Goal: Task Accomplishment & Management: Use online tool/utility

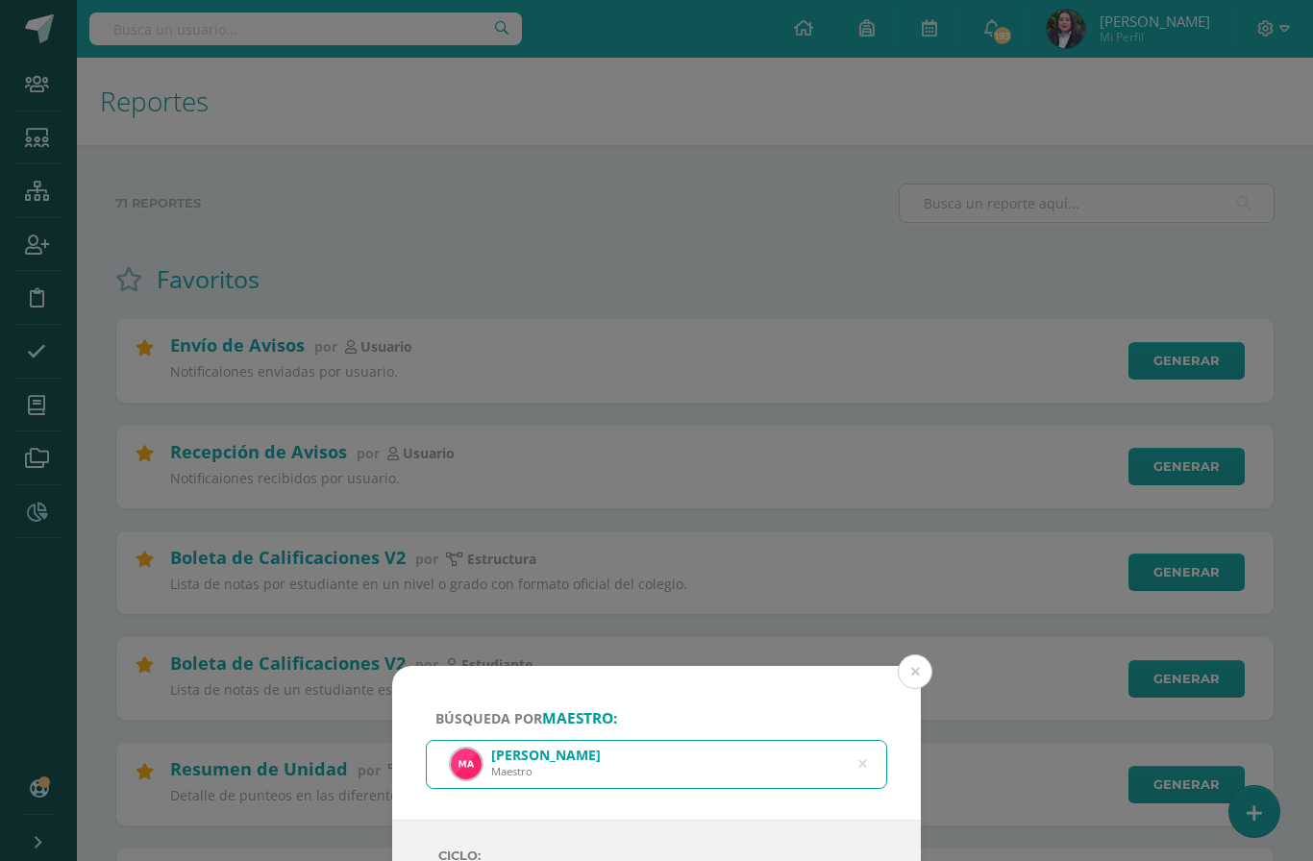
click at [861, 740] on icon at bounding box center [862, 764] width 9 height 49
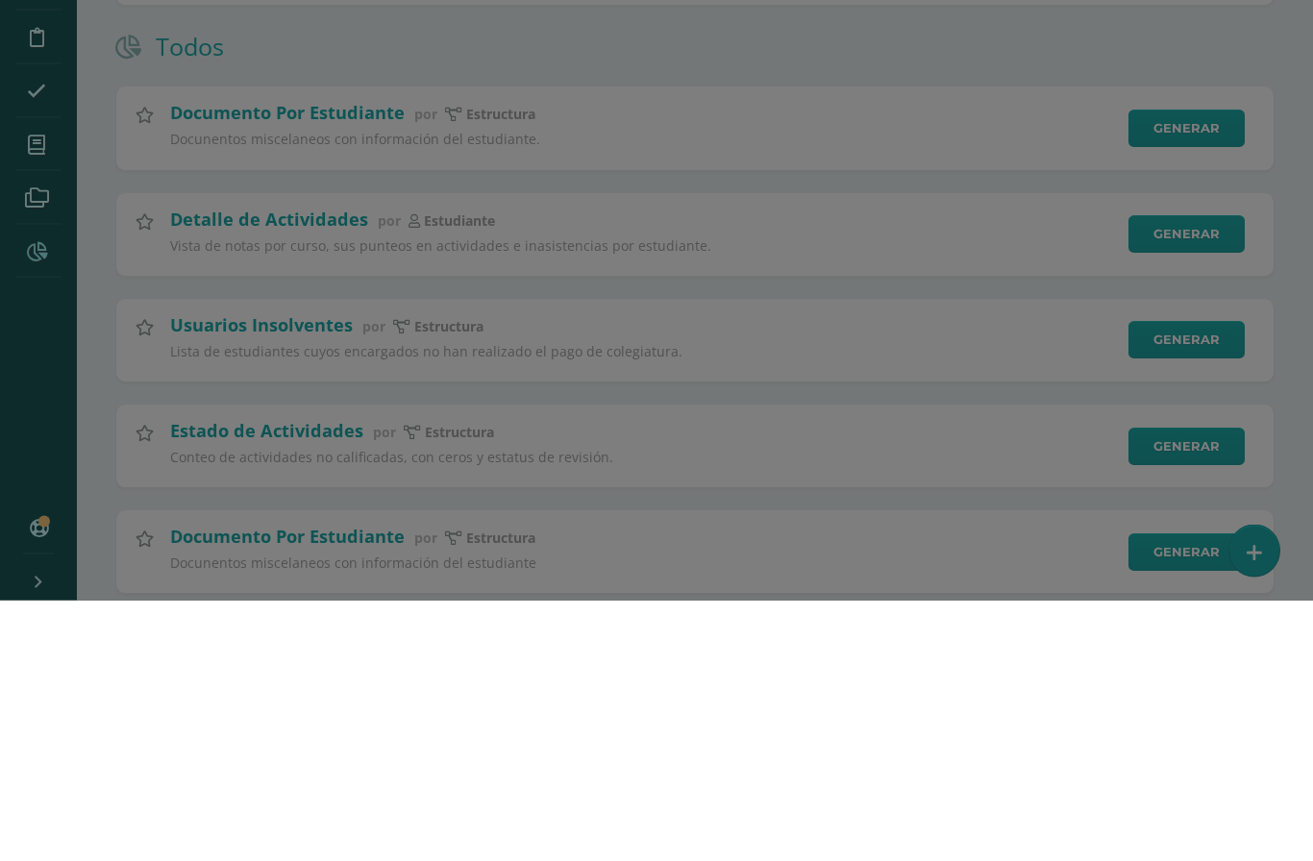
type input "[PERSON_NAME]"
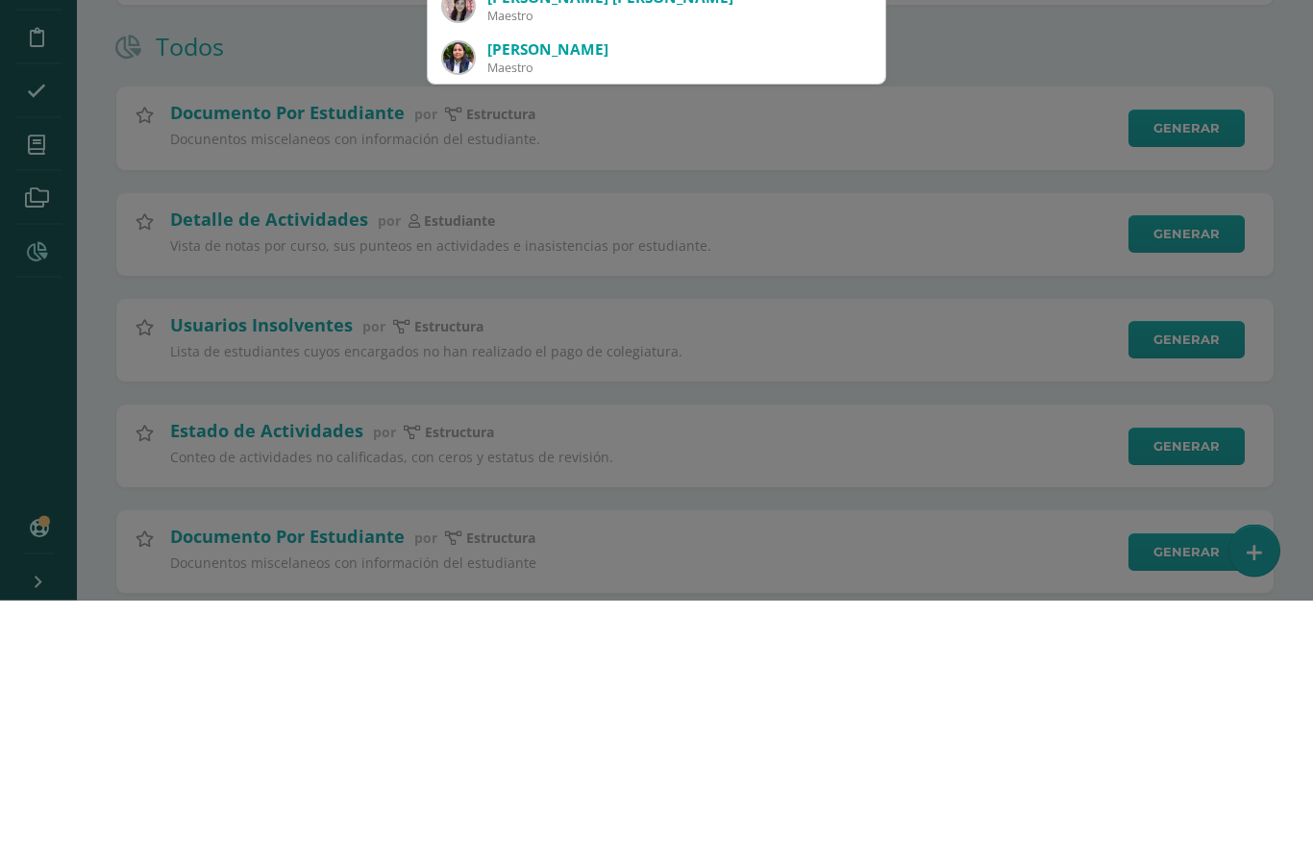
click at [544, 211] on div "[PERSON_NAME]" at bounding box center [678, 207] width 383 height 20
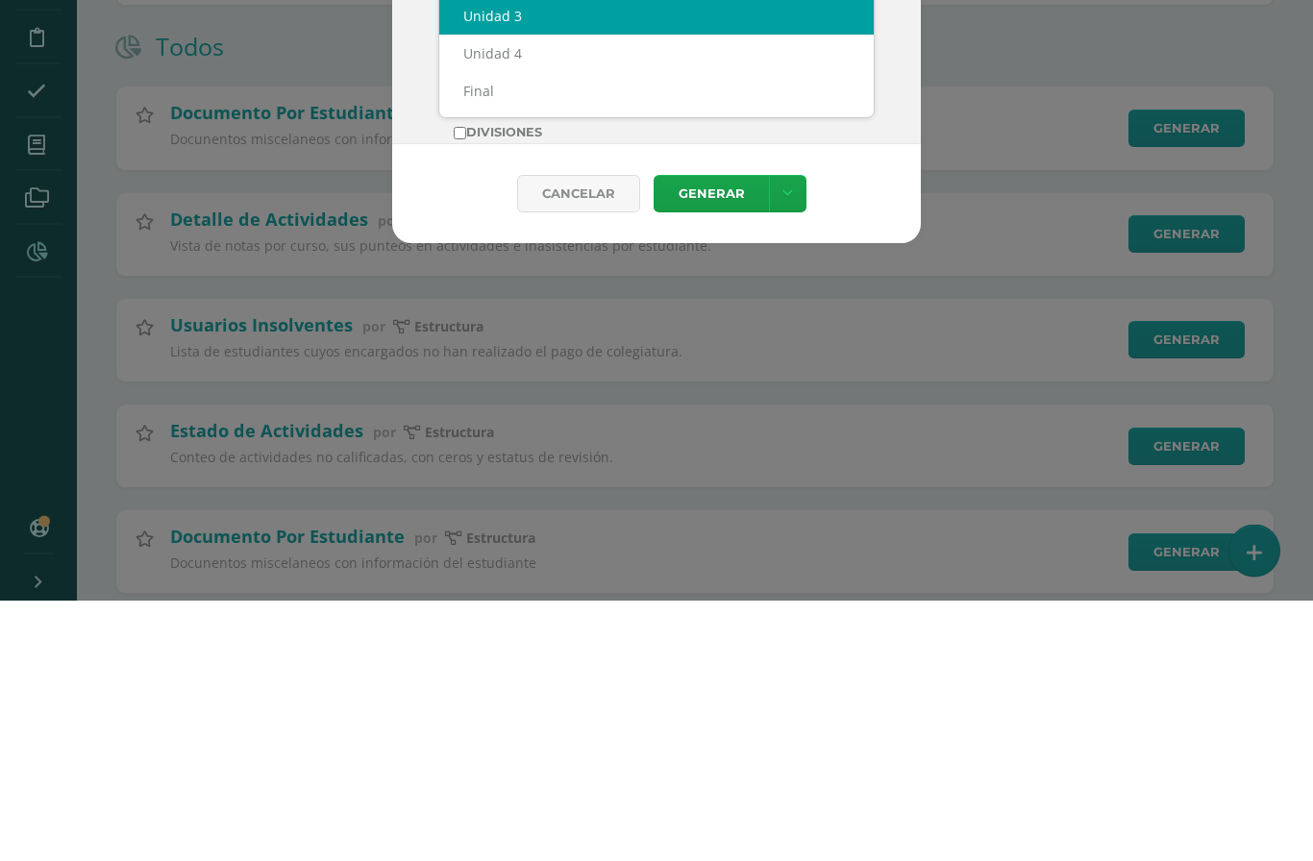
select select "Unidad 3"
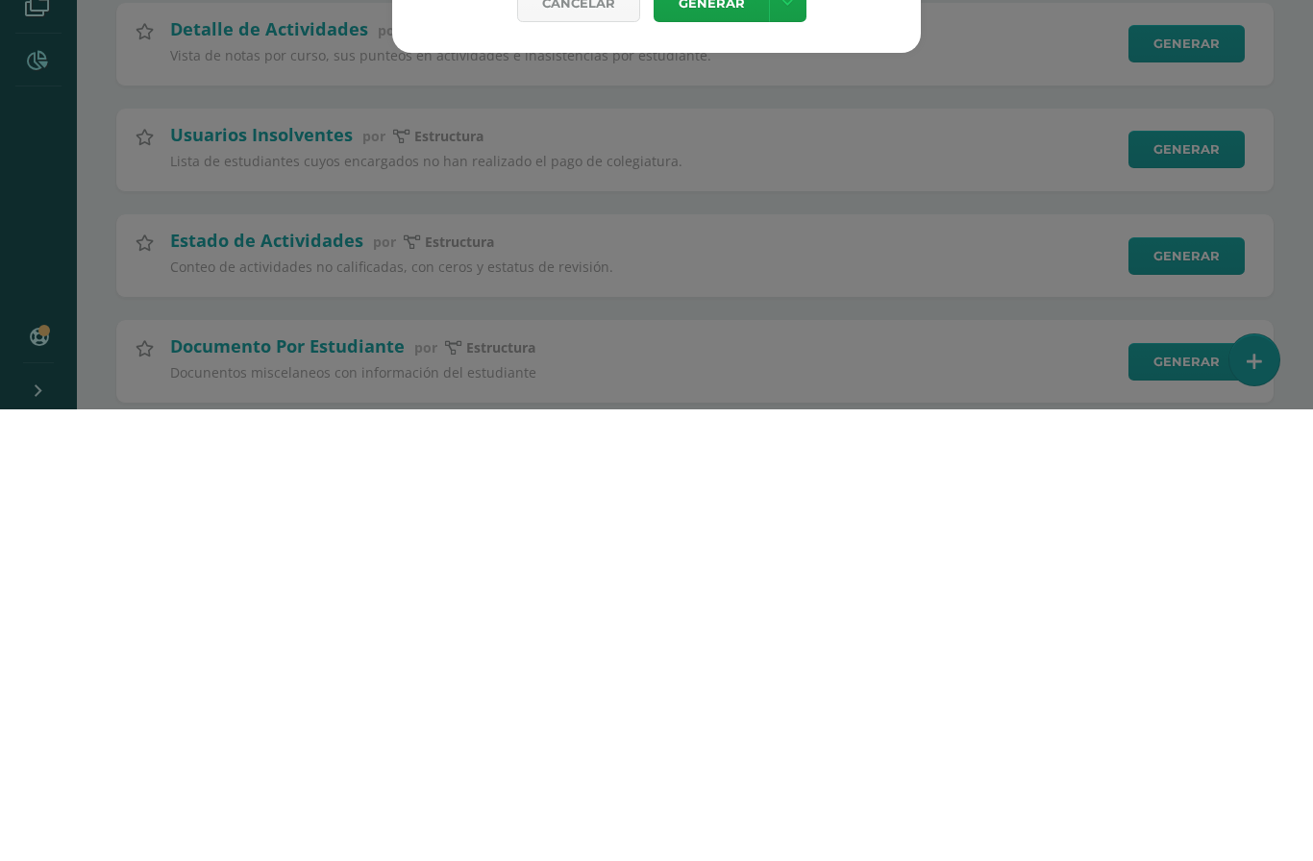
click at [726, 436] on link "Generar" at bounding box center [711, 454] width 115 height 37
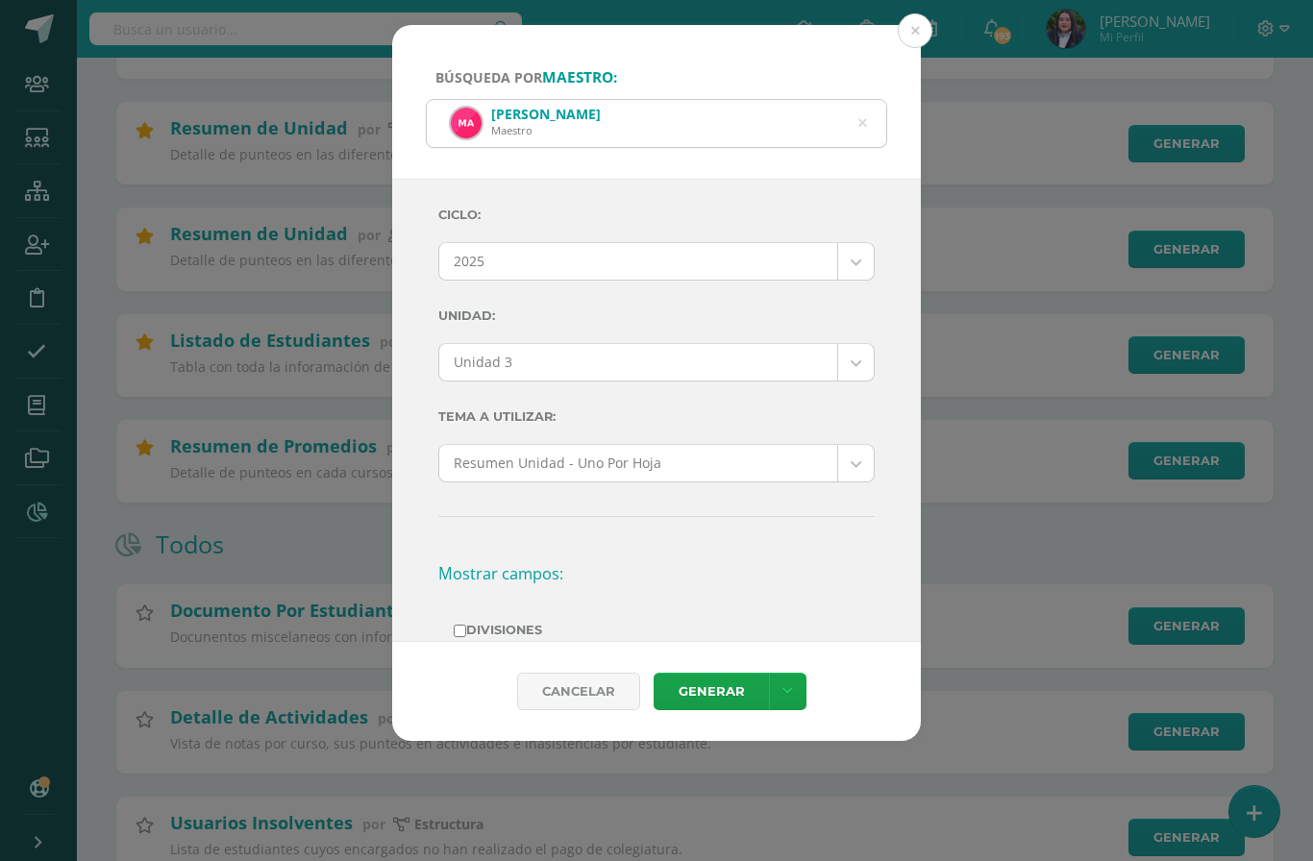
scroll to position [643, 0]
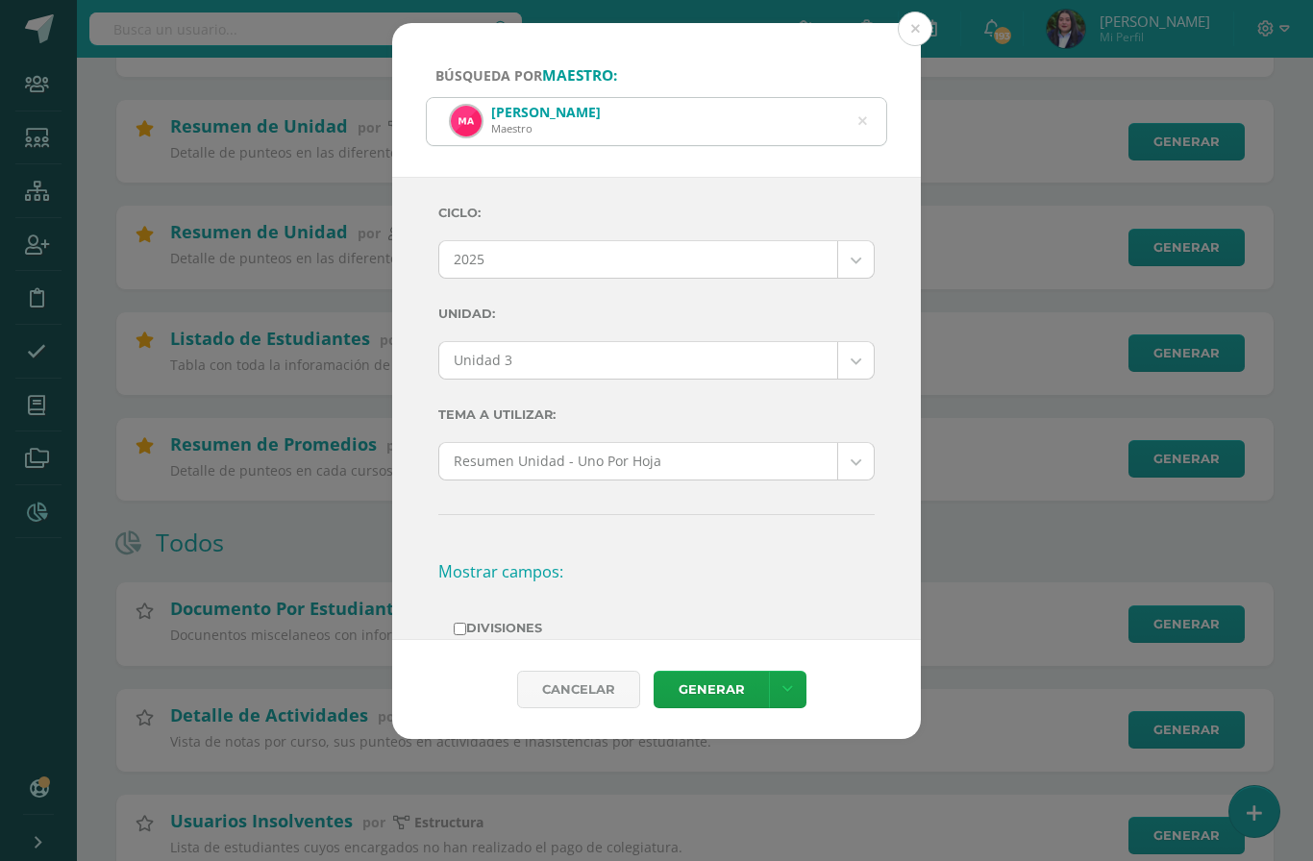
click at [864, 101] on icon at bounding box center [862, 121] width 40 height 40
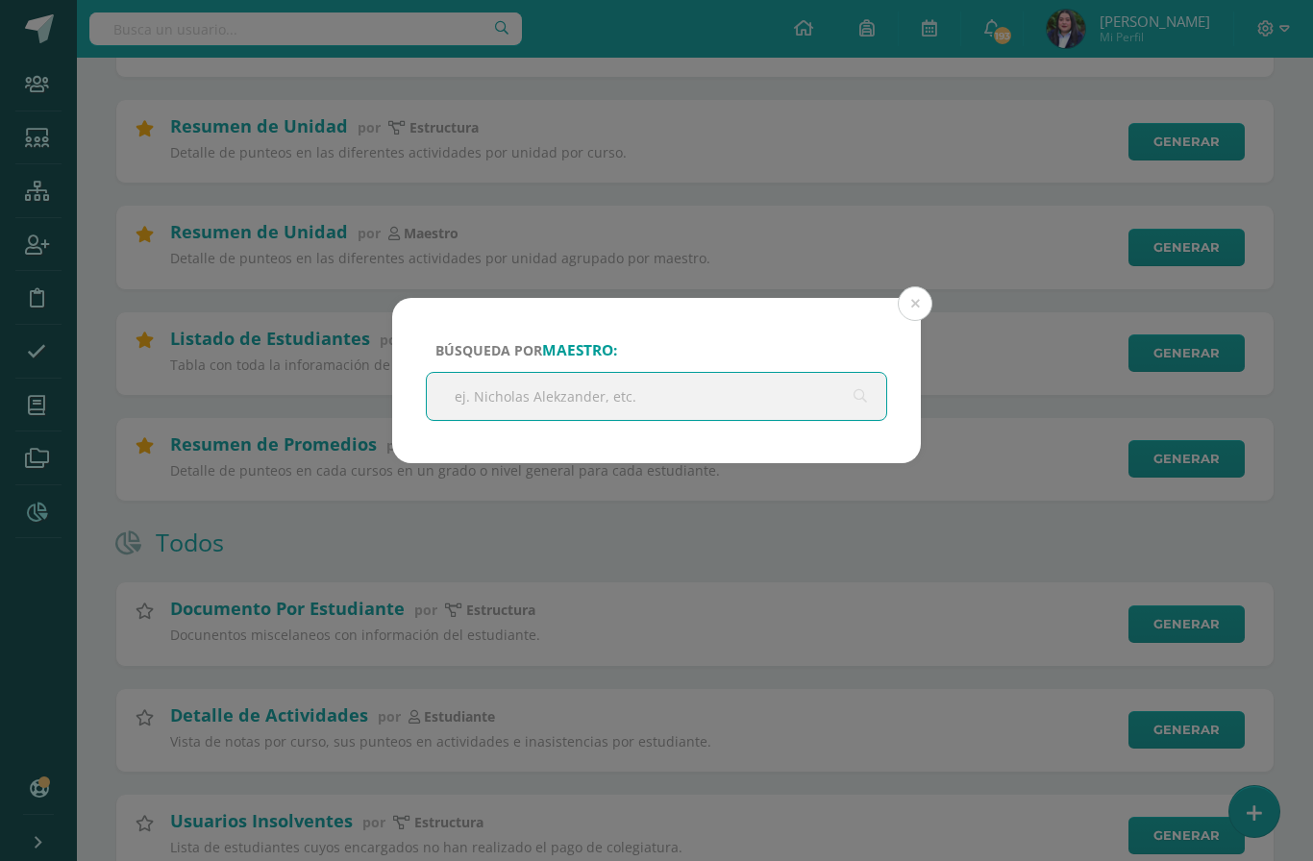
scroll to position [642, 0]
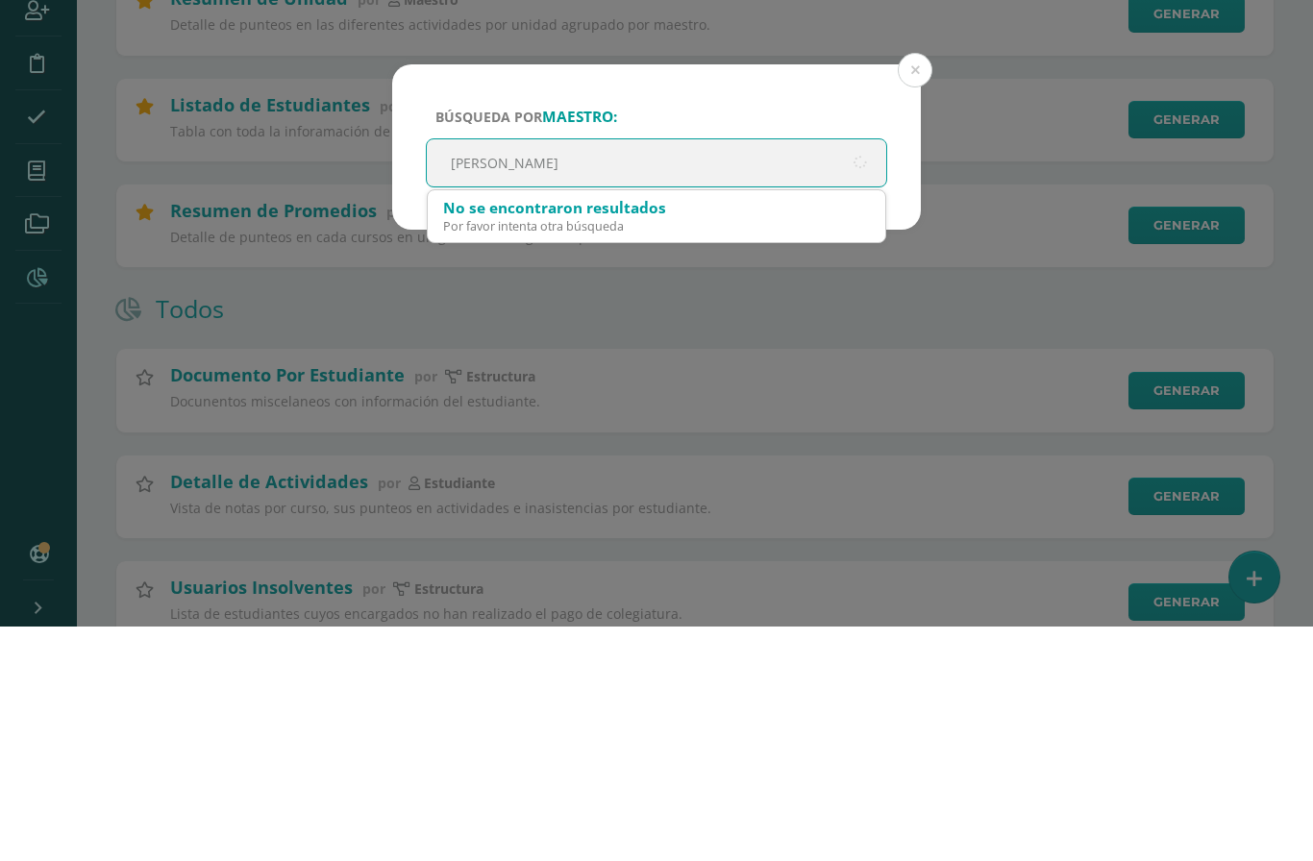
type input "[PERSON_NAME]"
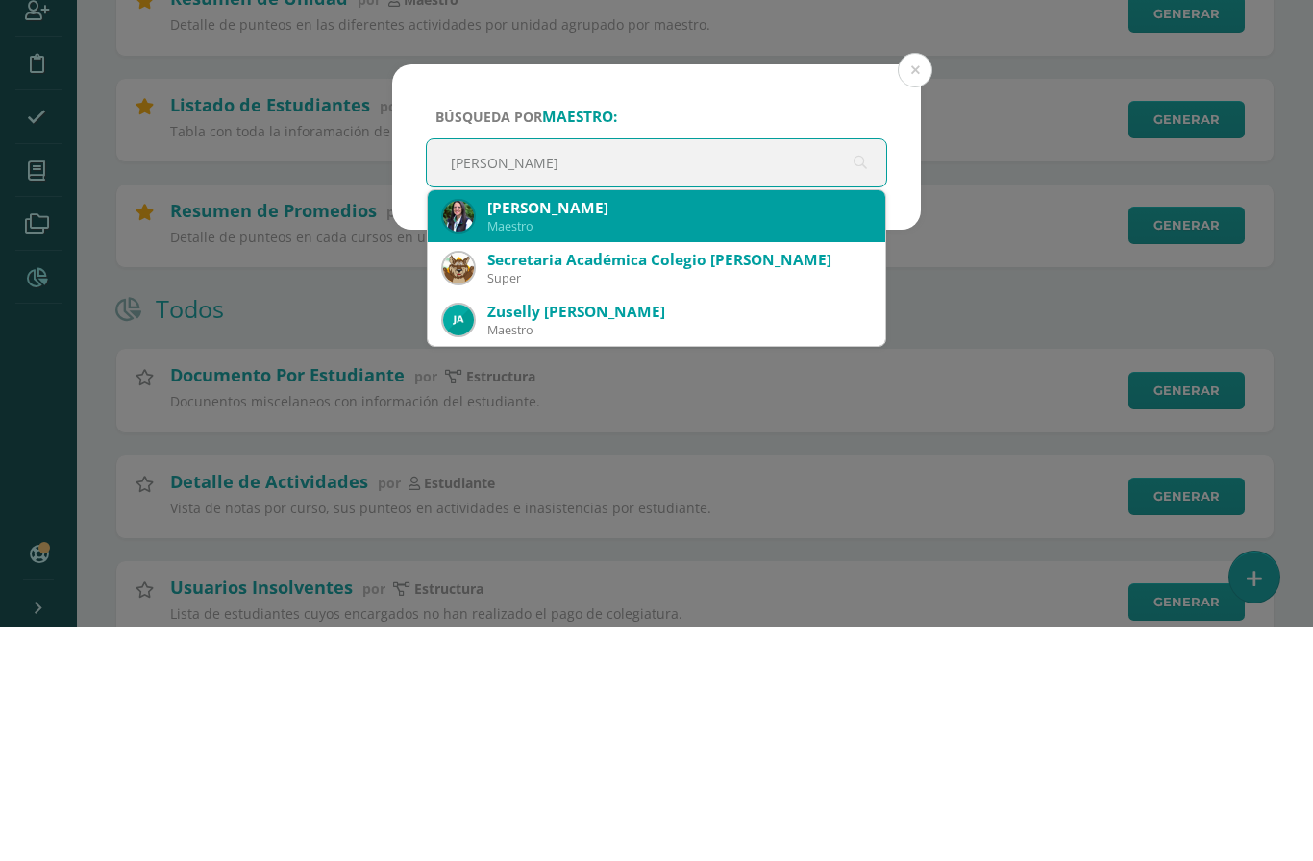
click at [613, 433] on div "[PERSON_NAME]" at bounding box center [678, 443] width 383 height 20
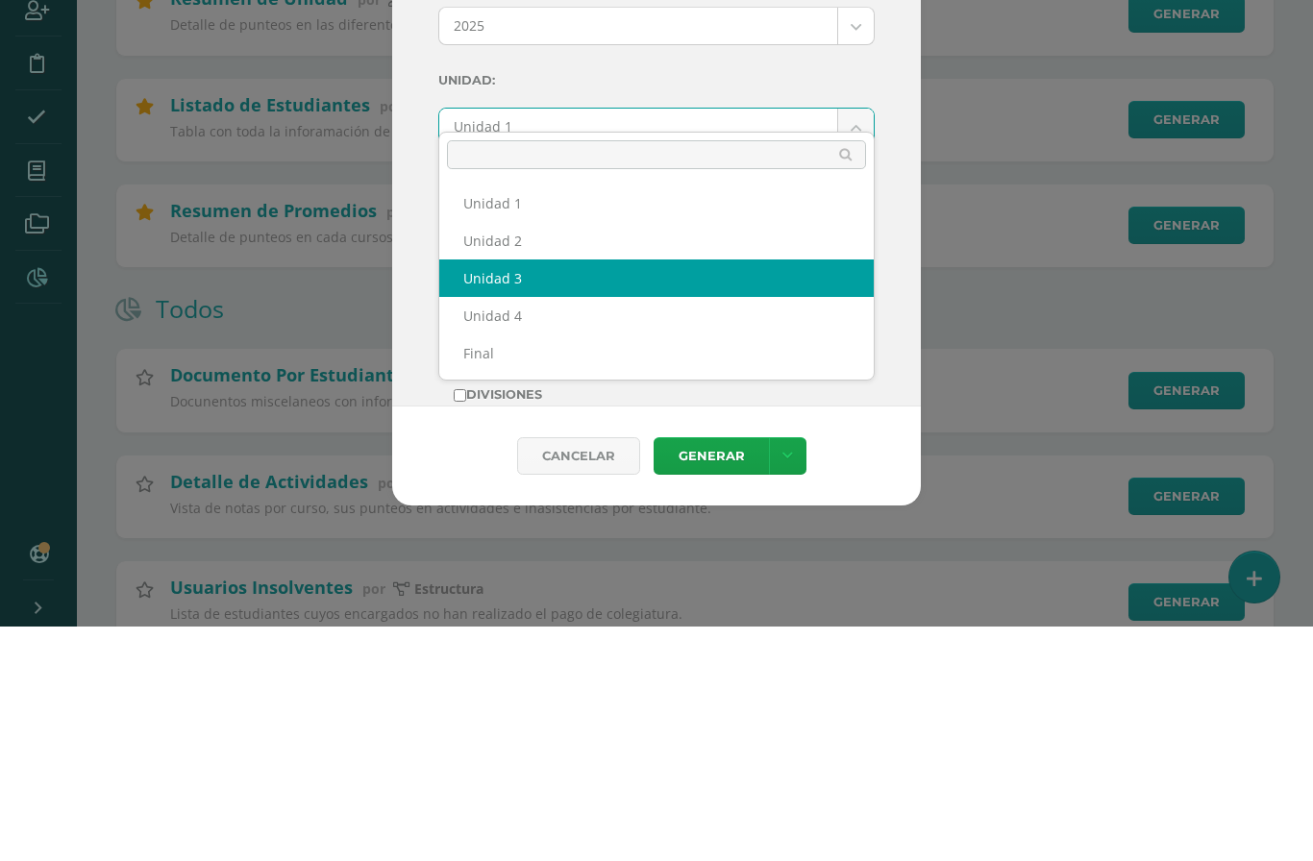
select select "Unidad 3"
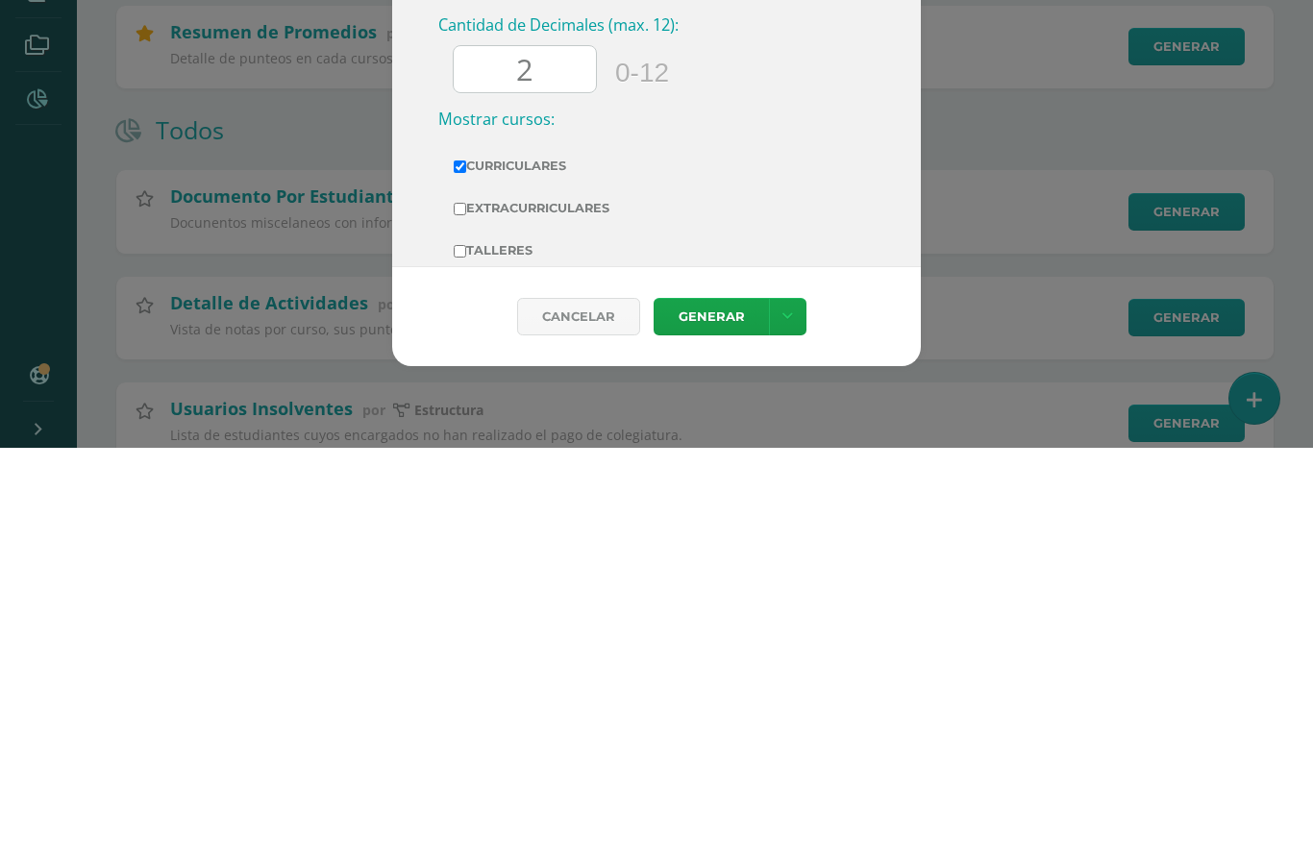
scroll to position [575, 0]
click at [715, 711] on link "Generar" at bounding box center [711, 729] width 115 height 37
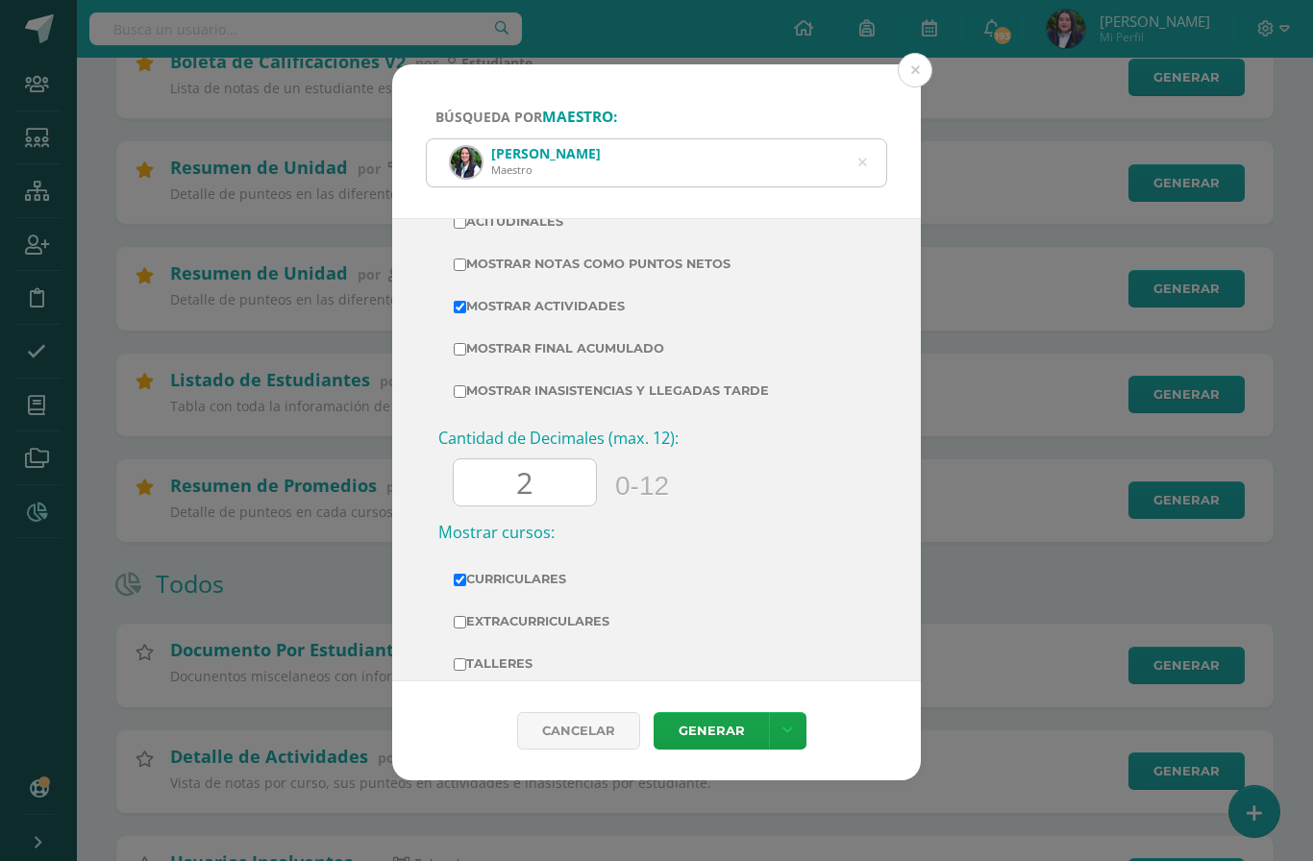
scroll to position [605, 0]
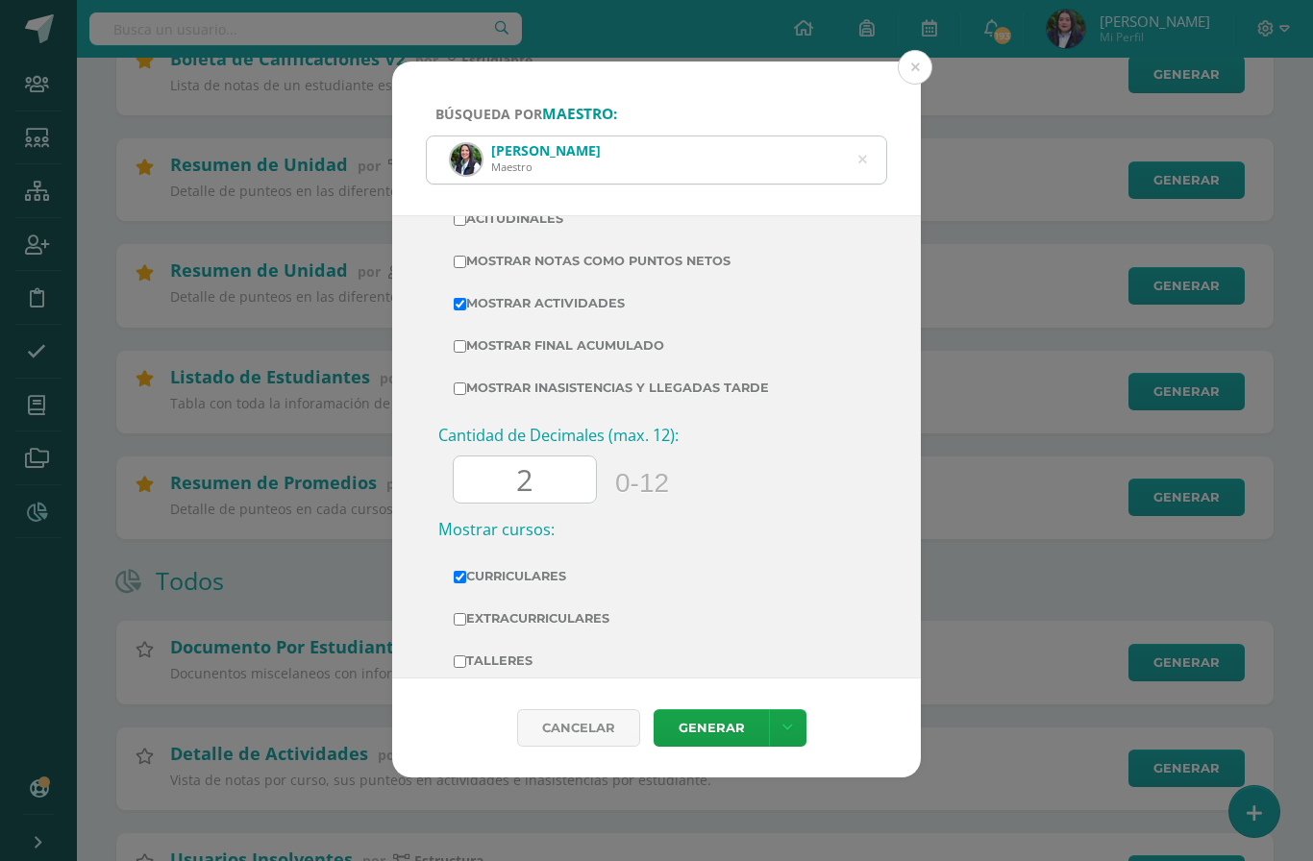
click at [863, 139] on icon at bounding box center [862, 159] width 40 height 40
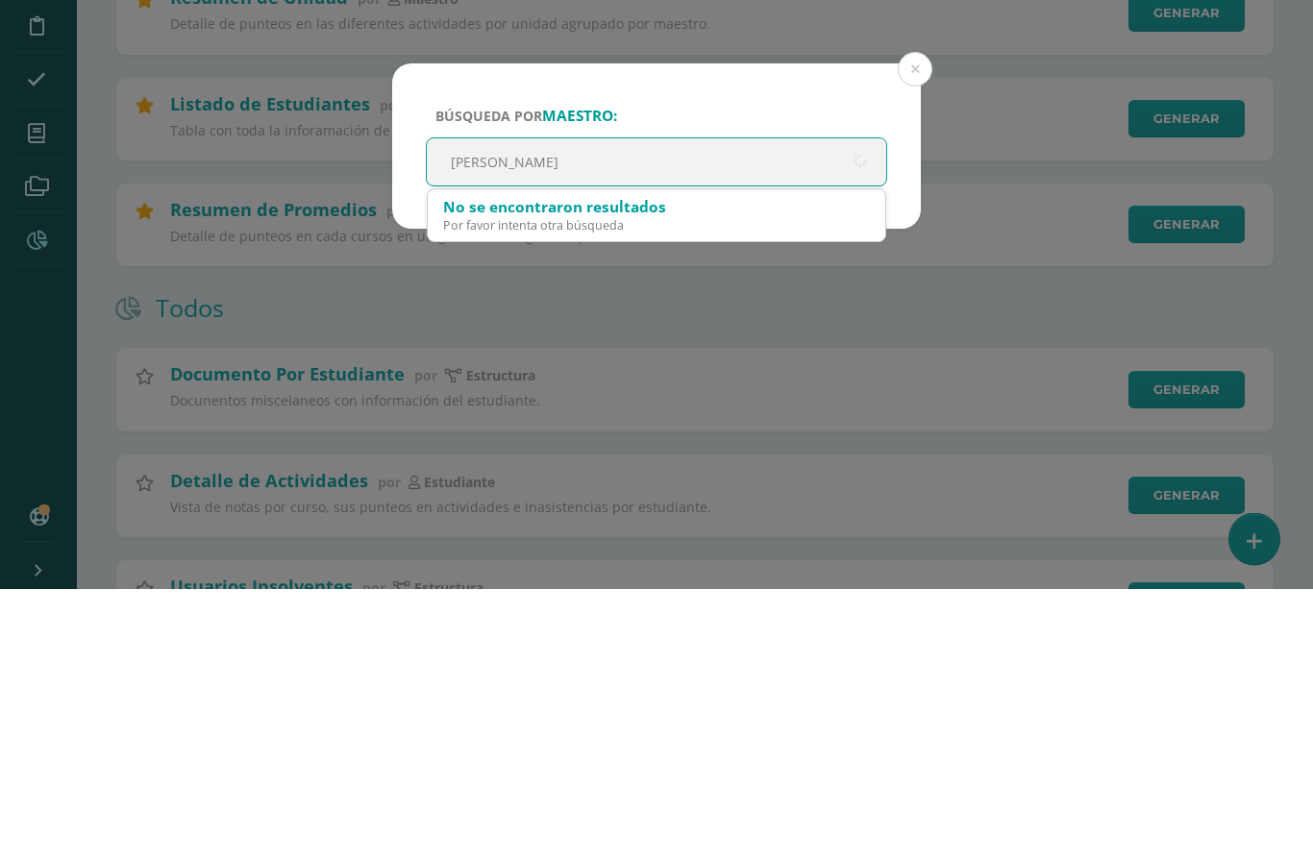
type input "[PERSON_NAME]"
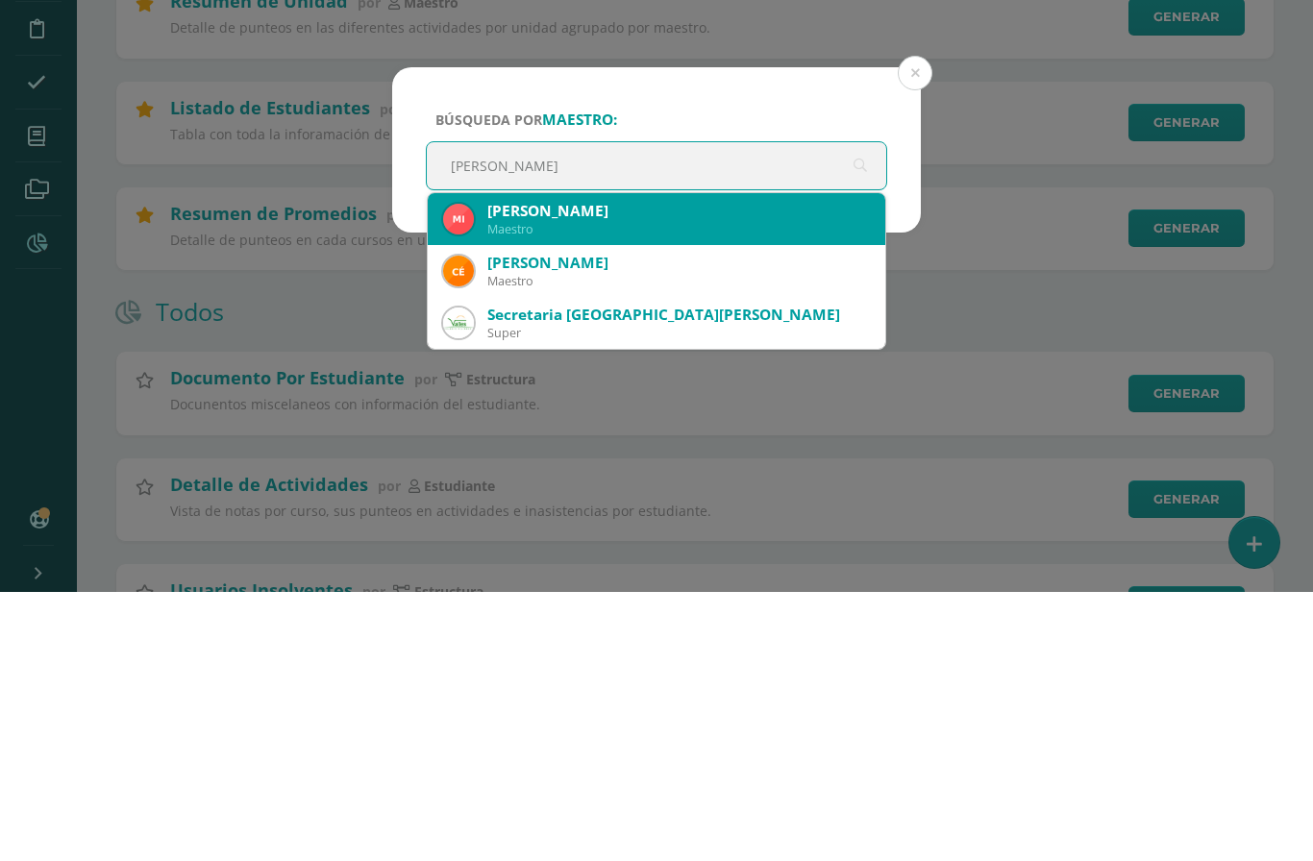
click at [641, 462] on div "[PERSON_NAME]" at bounding box center [656, 488] width 427 height 52
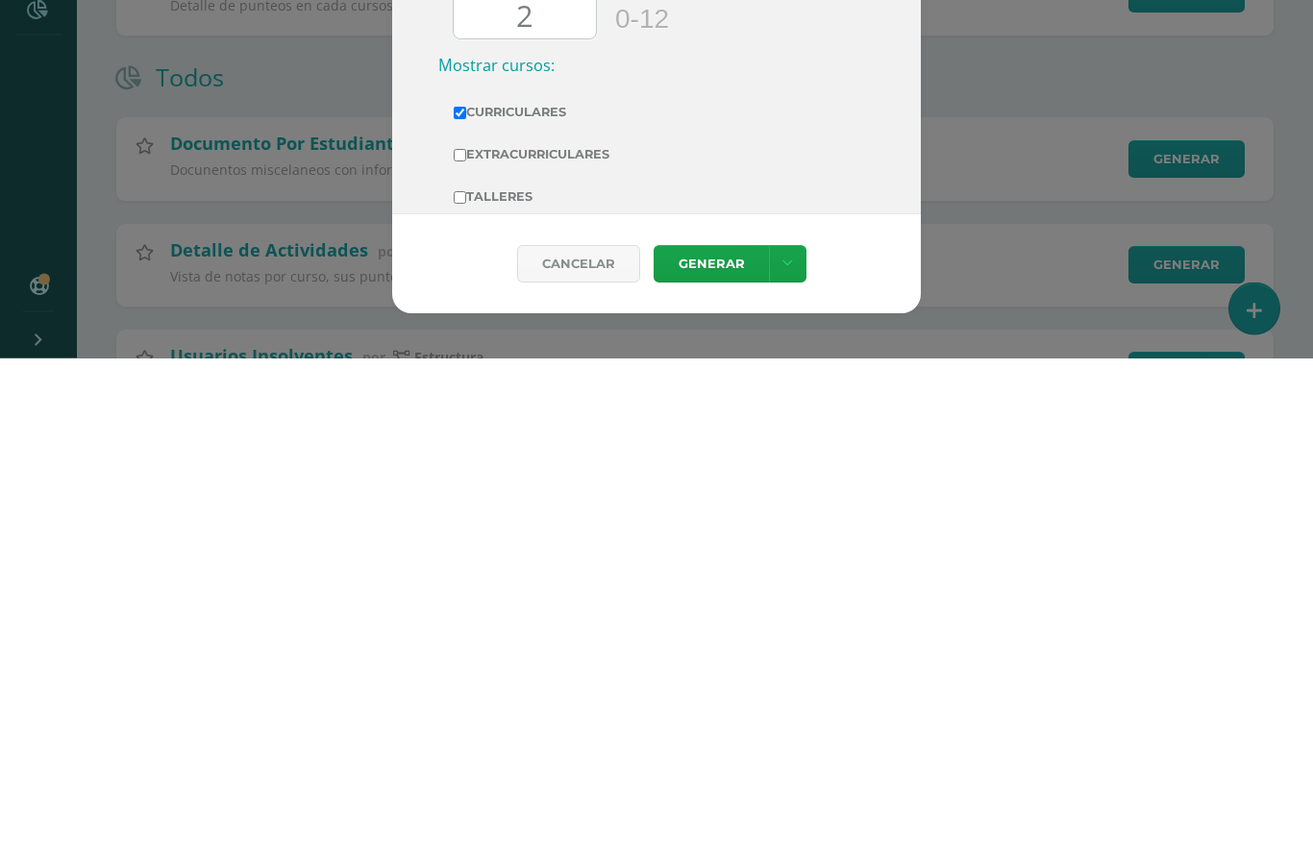
click at [707, 749] on link "Generar" at bounding box center [711, 767] width 115 height 37
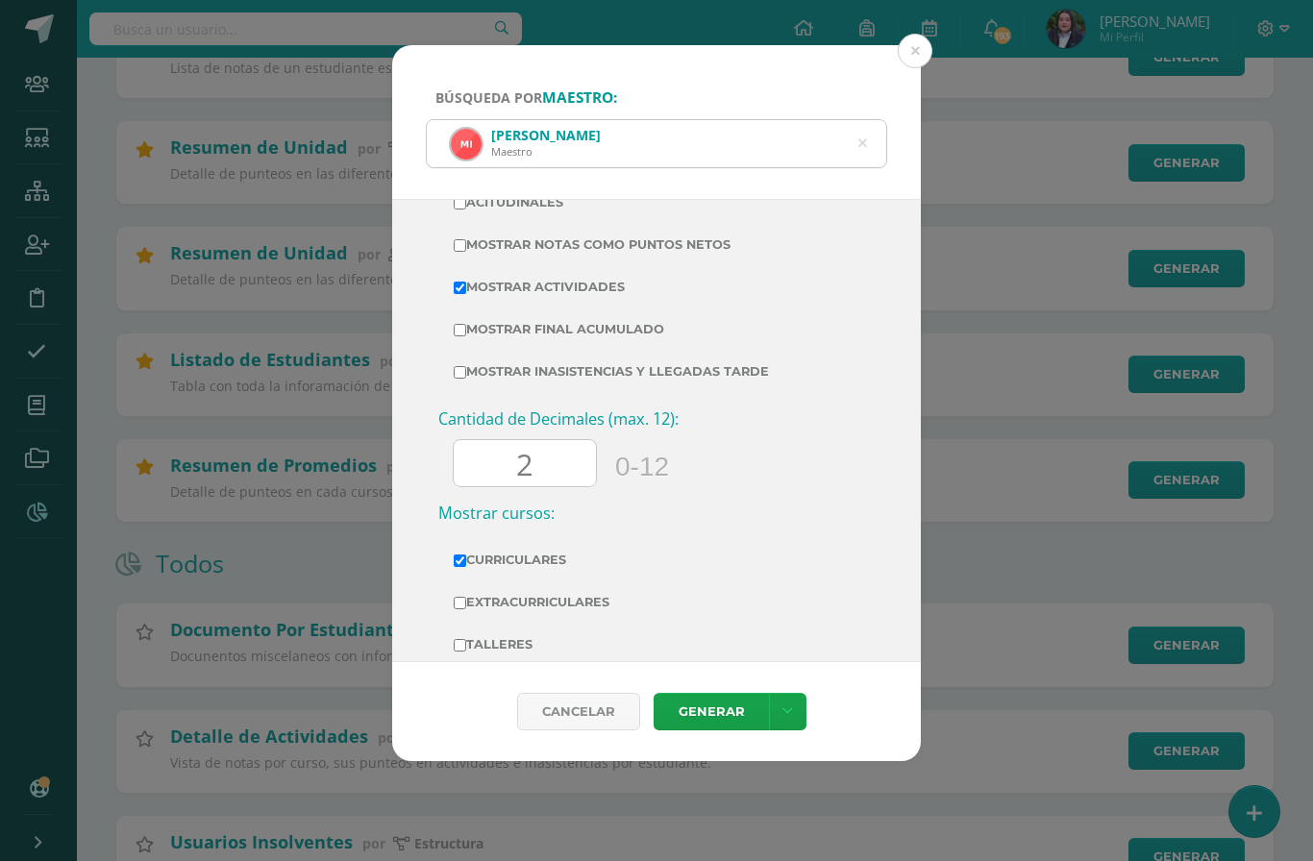
scroll to position [626, 0]
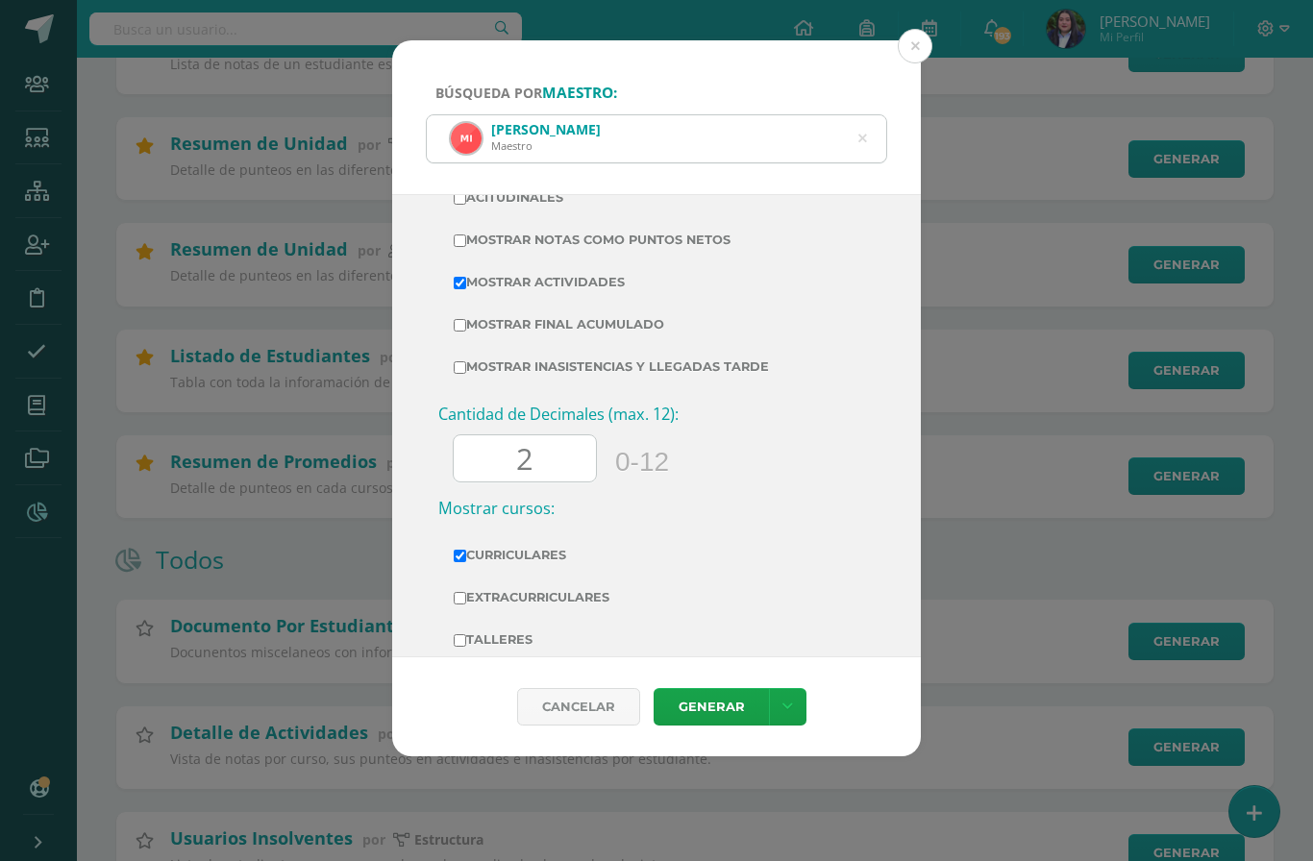
click at [853, 116] on div "[PERSON_NAME]" at bounding box center [657, 138] width 460 height 47
click at [865, 135] on icon at bounding box center [862, 139] width 49 height 9
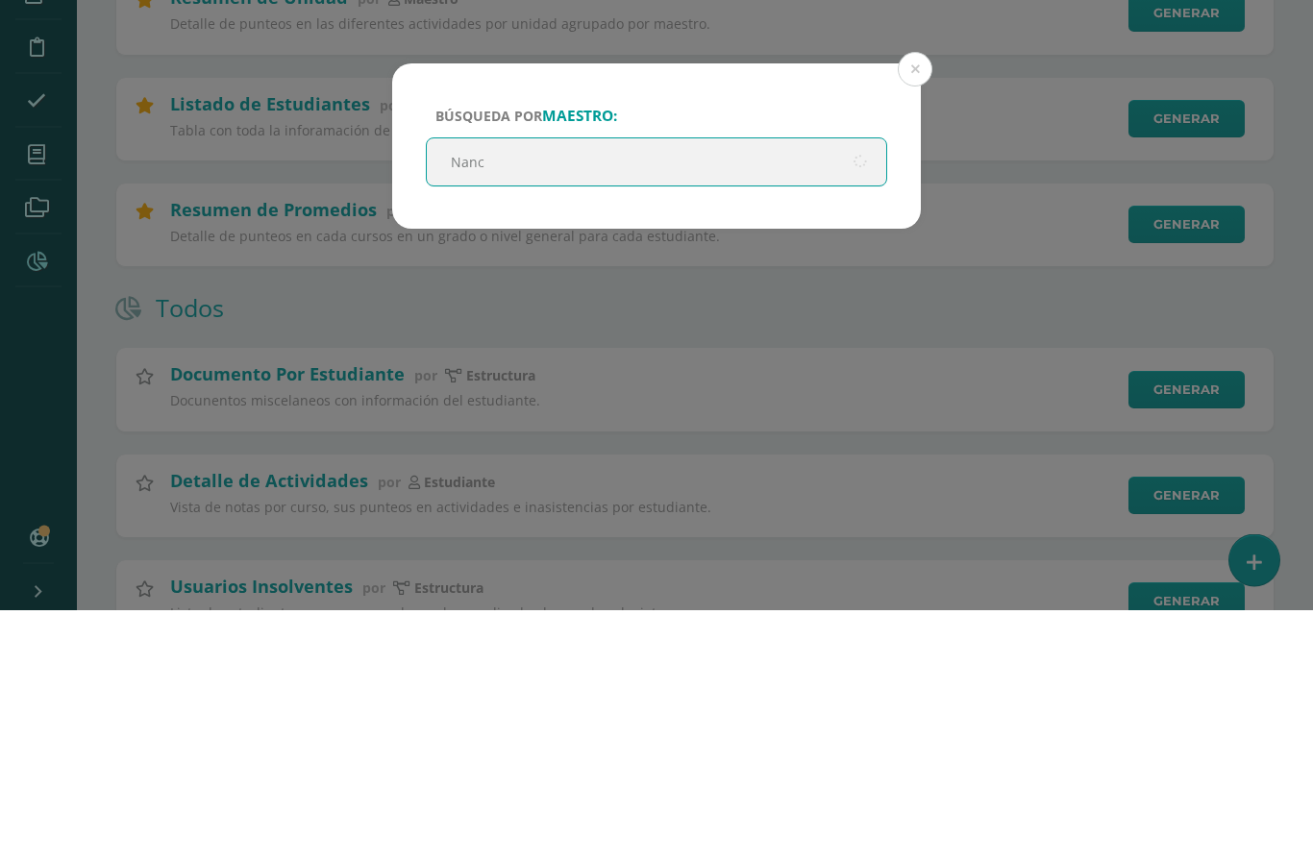
type input "[PERSON_NAME]"
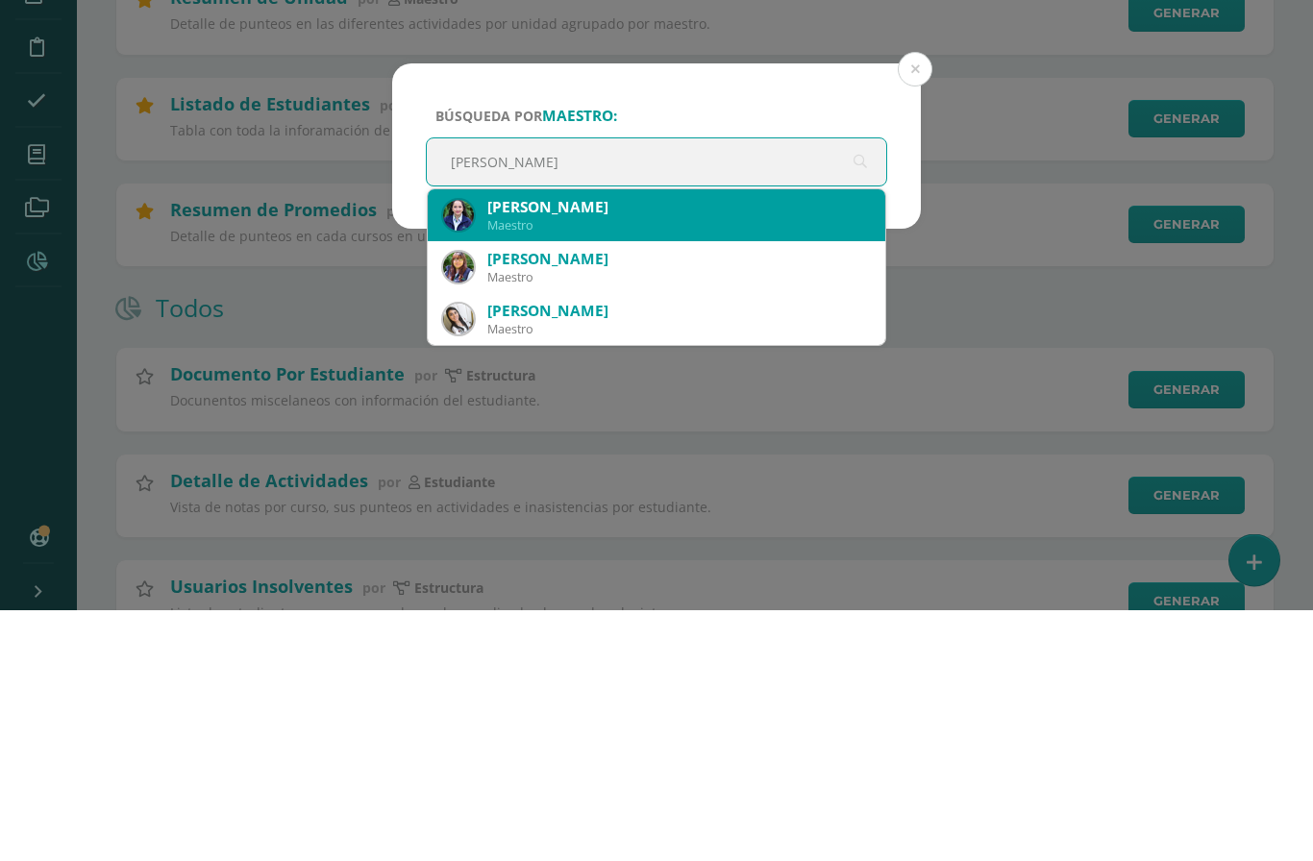
click at [595, 449] on div "[PERSON_NAME]" at bounding box center [678, 459] width 383 height 20
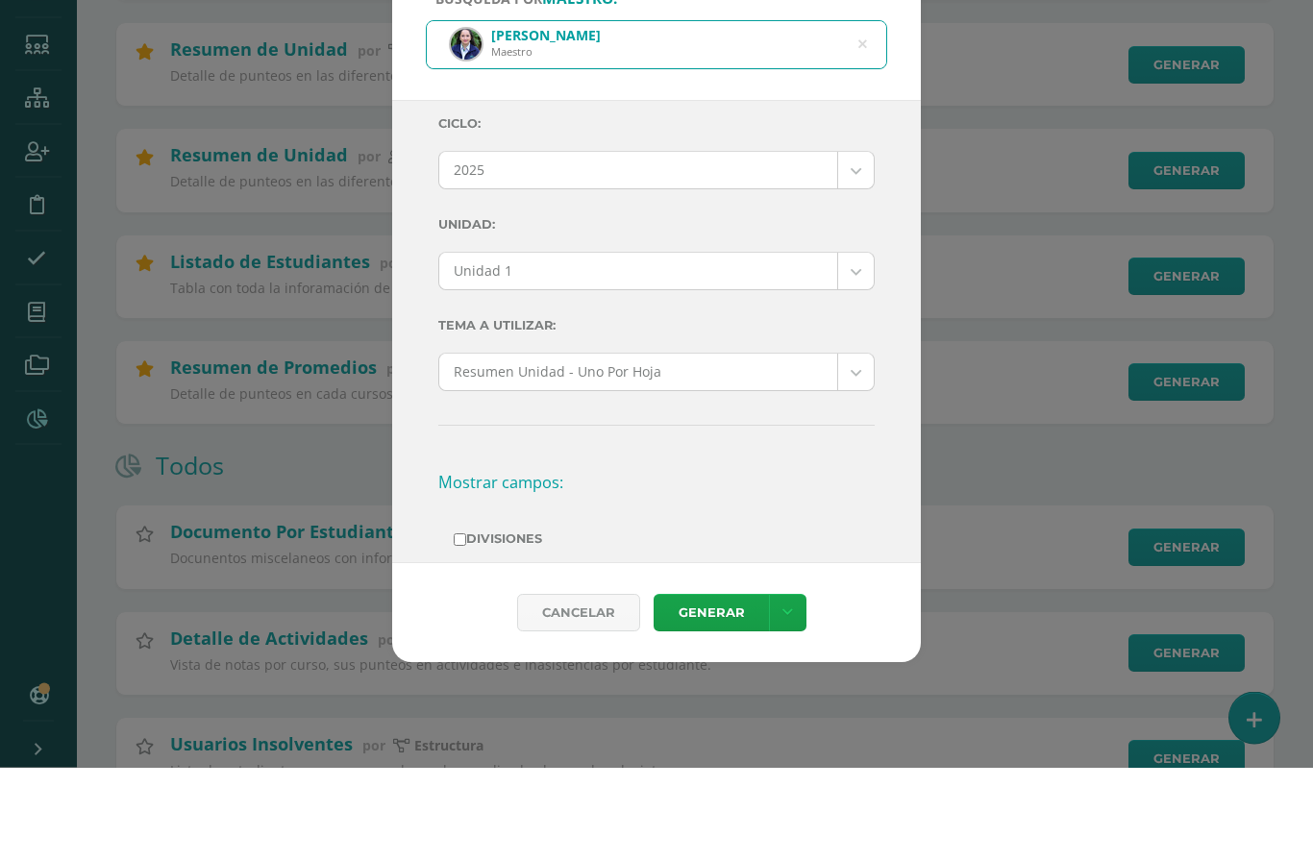
scroll to position [12, 0]
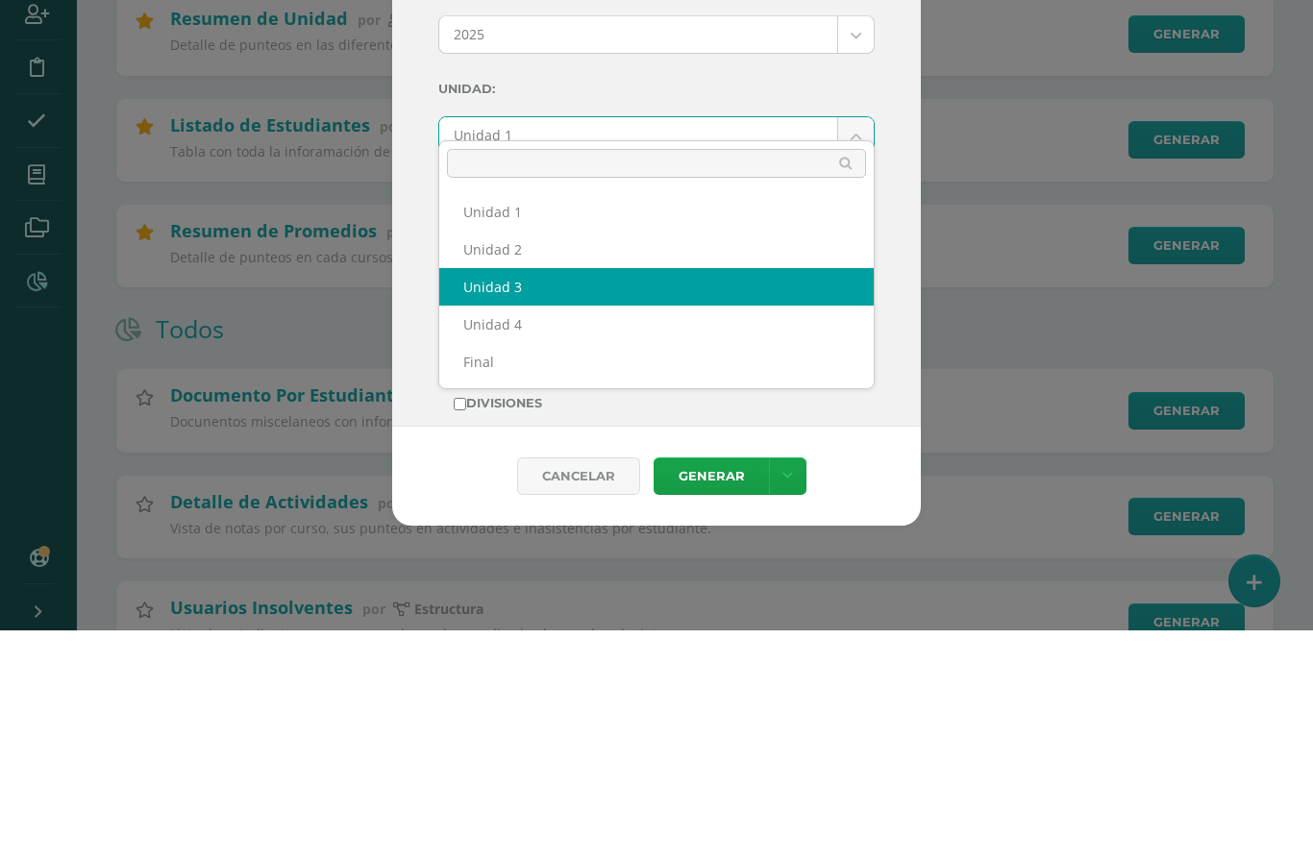
select select "Unidad 3"
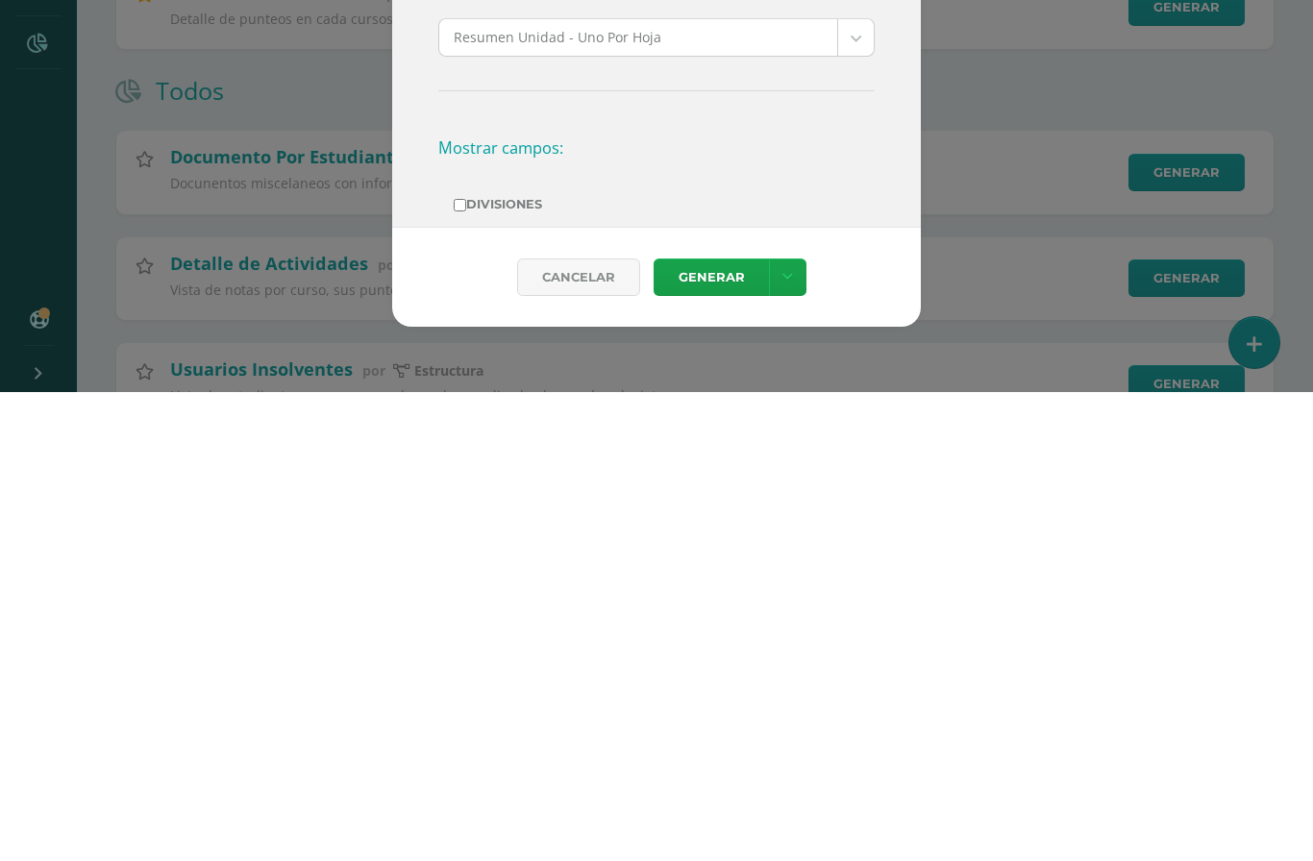
click at [715, 728] on link "Generar" at bounding box center [711, 746] width 115 height 37
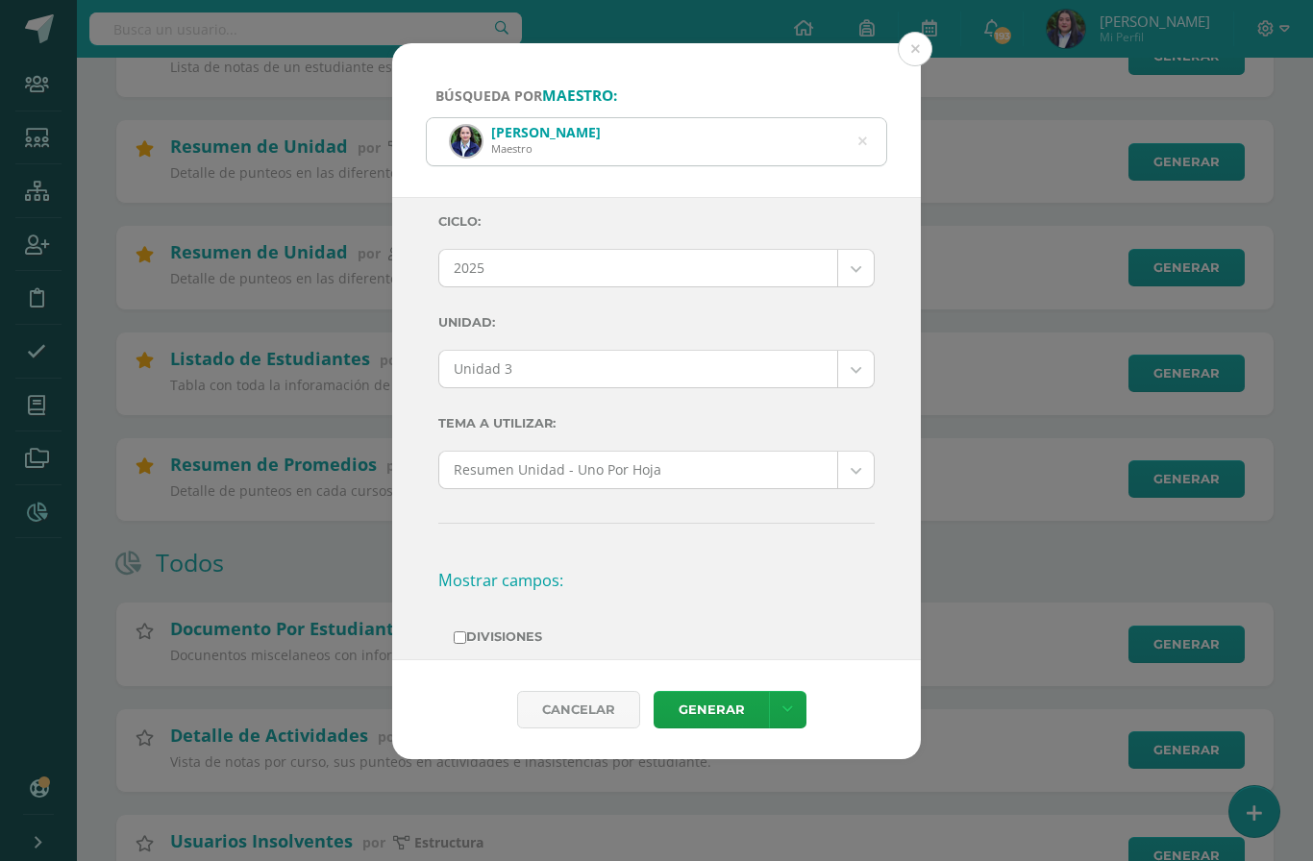
scroll to position [624, 0]
click at [866, 120] on icon at bounding box center [862, 140] width 40 height 40
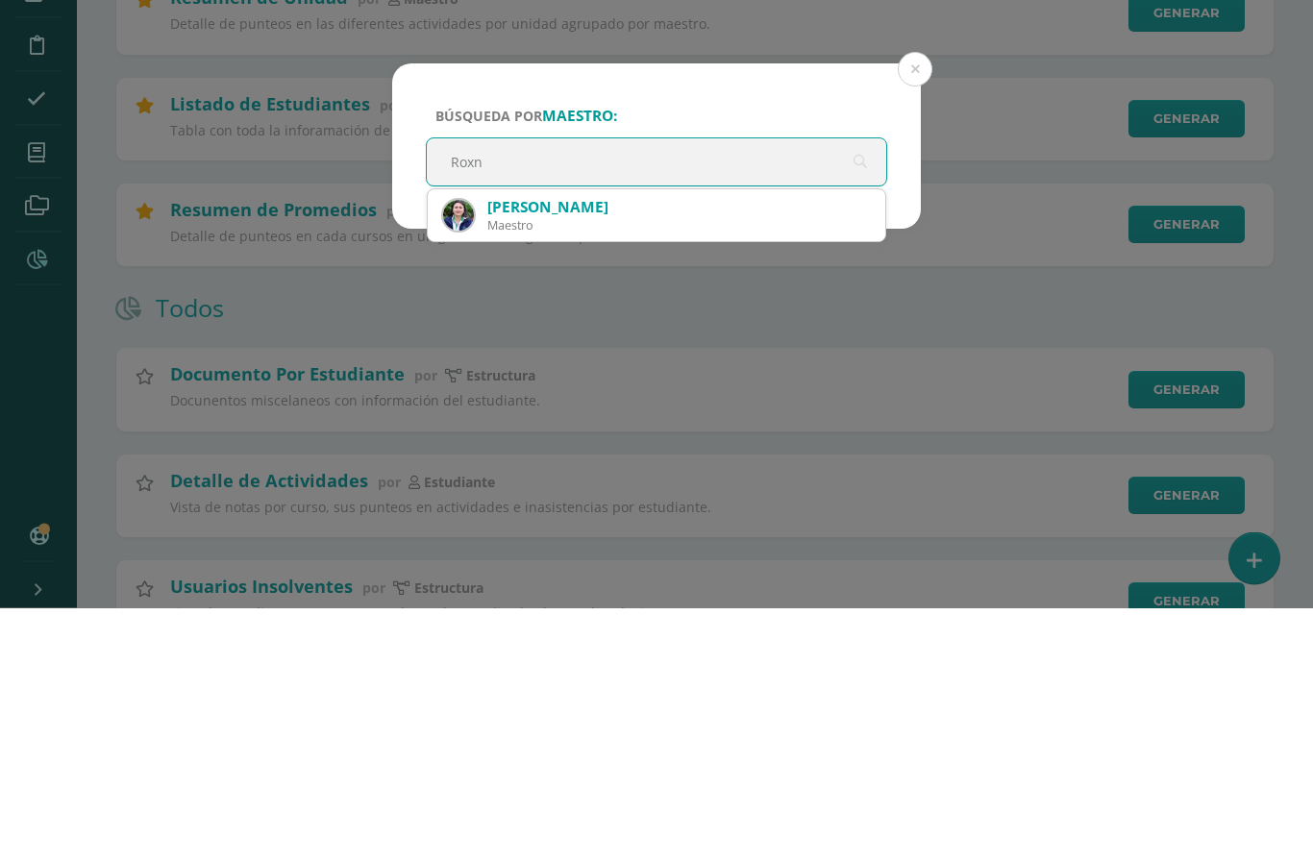
type input "Roxna"
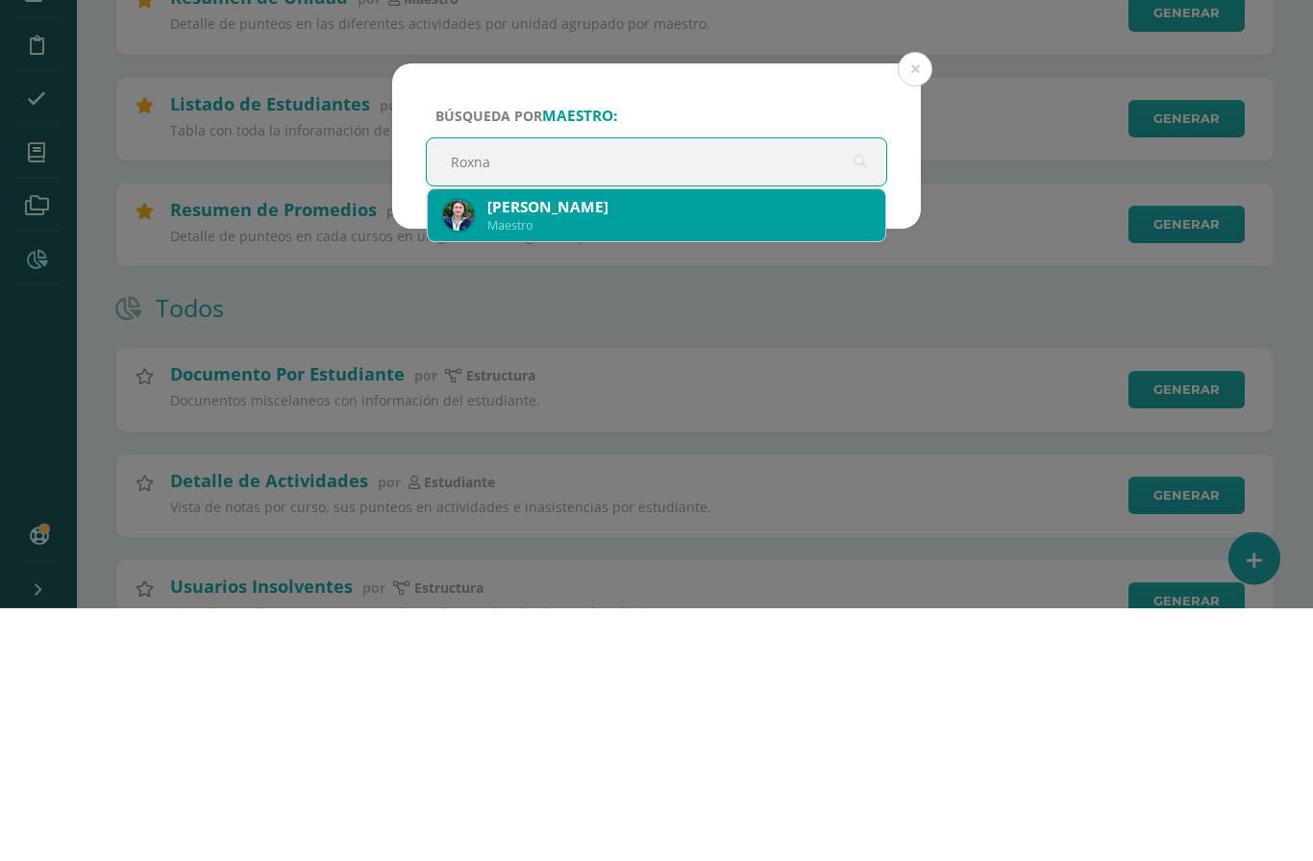
click at [754, 451] on div "[PERSON_NAME]" at bounding box center [678, 461] width 383 height 20
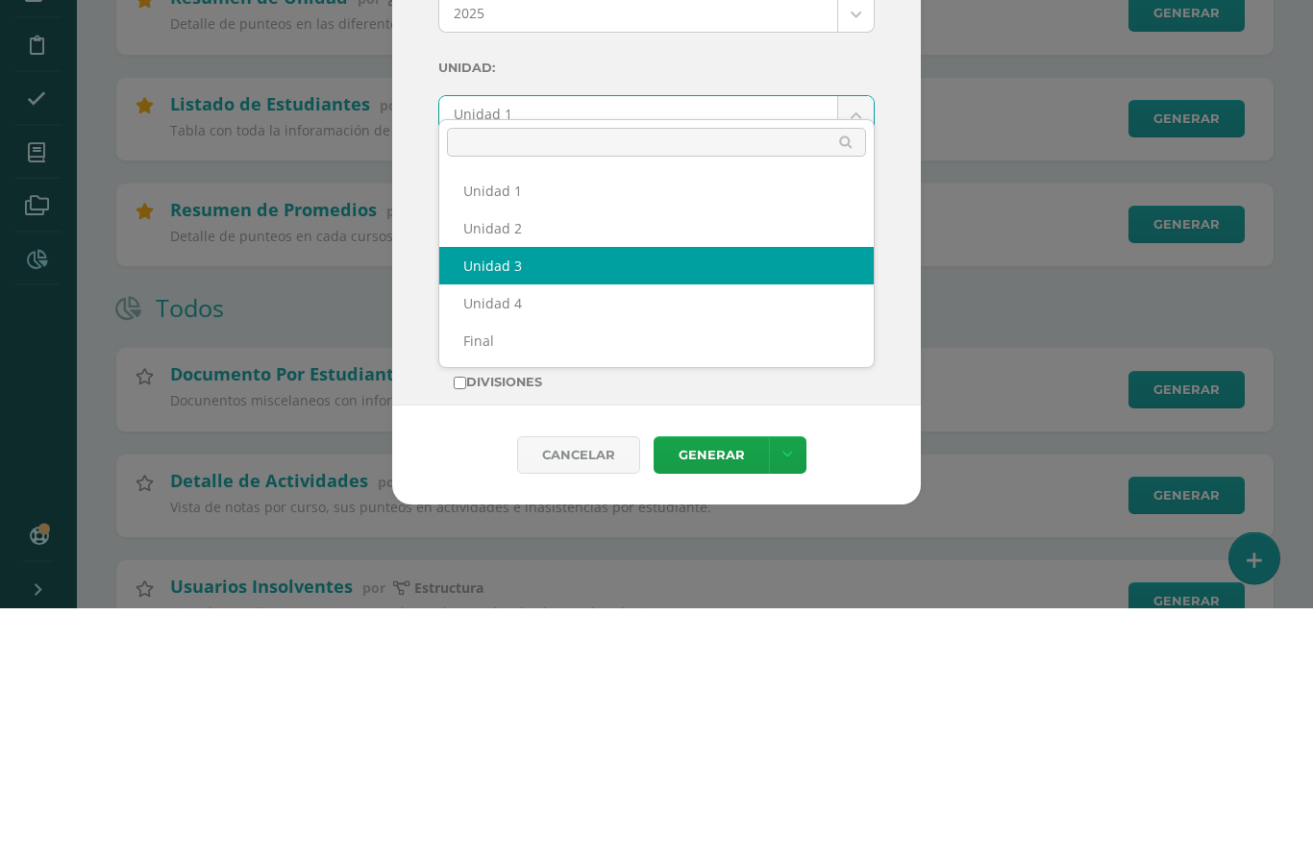
select select "Unidad 3"
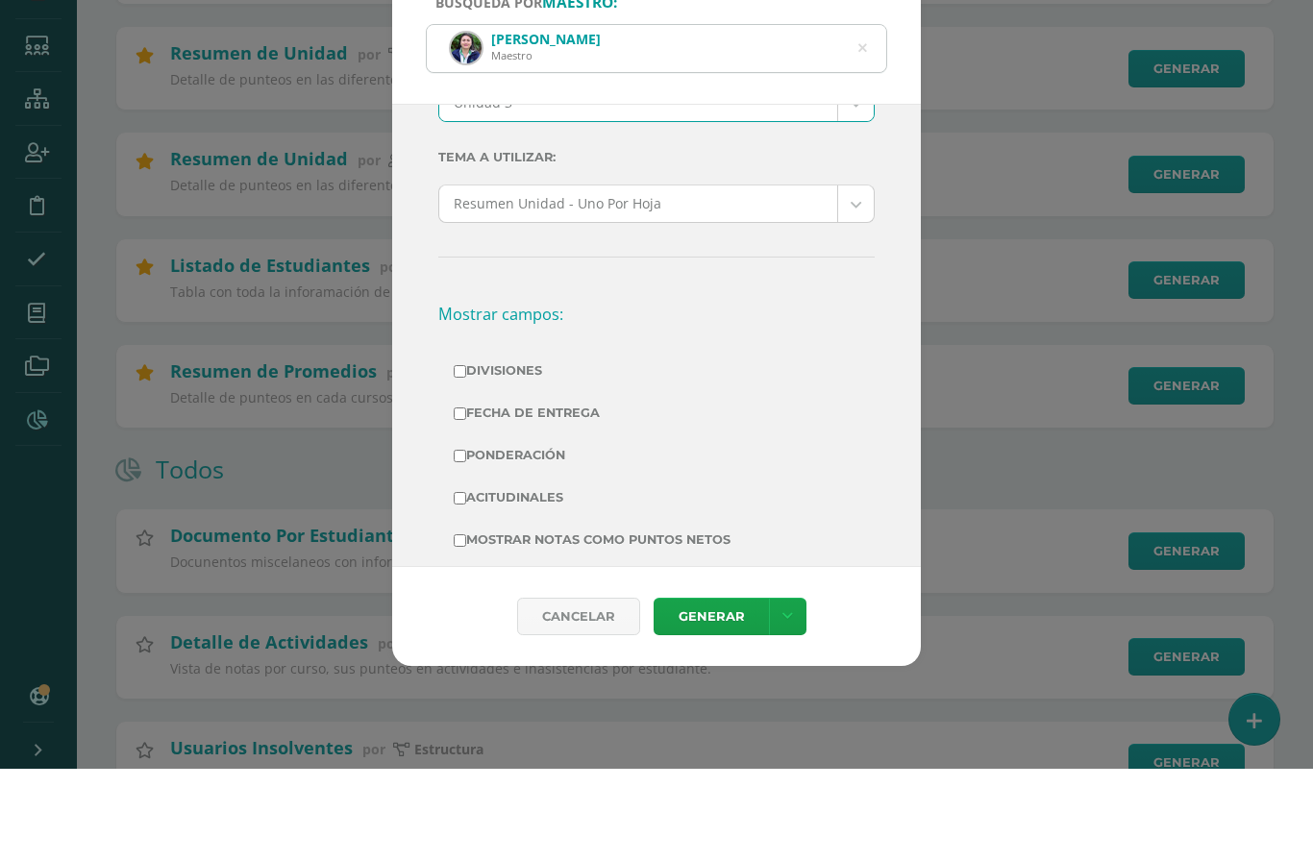
scroll to position [187, 0]
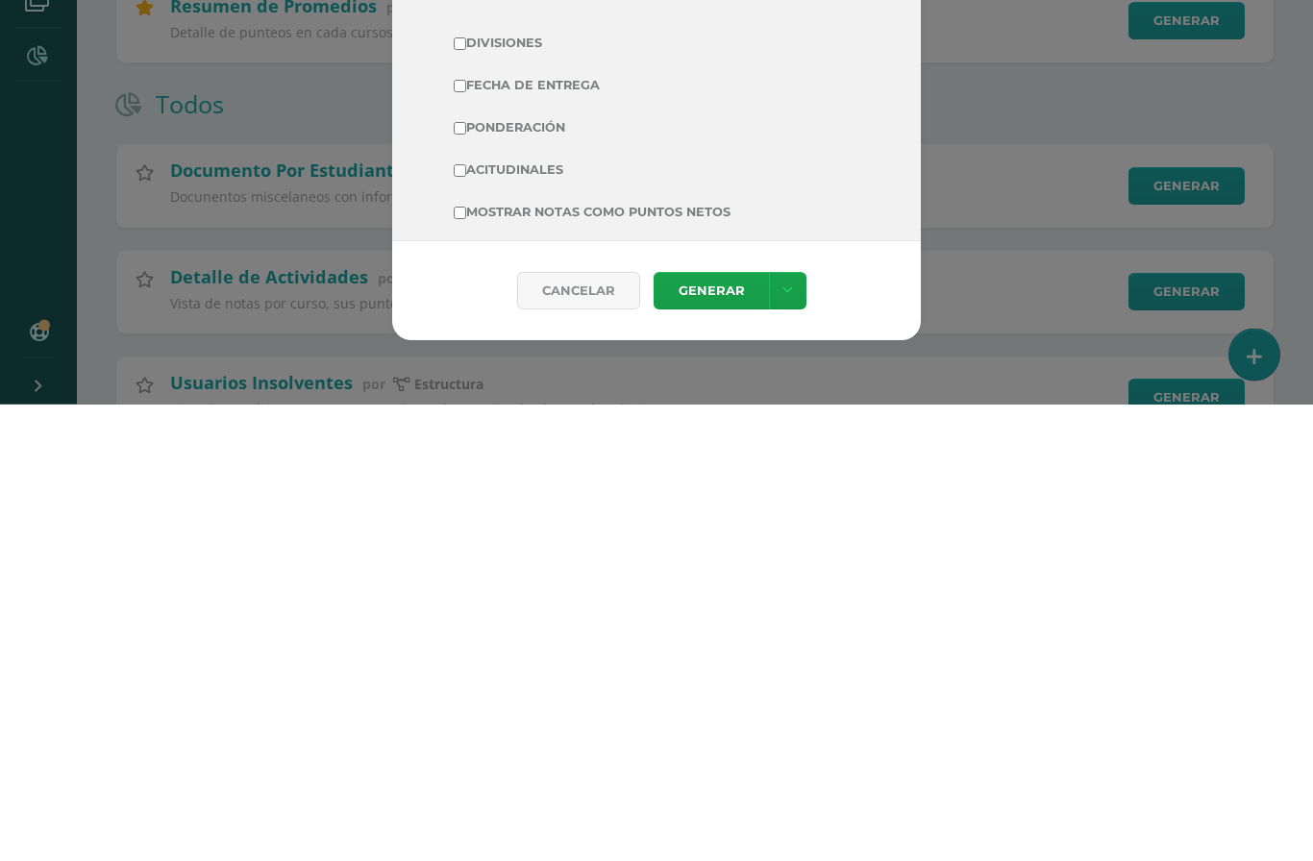
click at [726, 730] on link "Generar" at bounding box center [711, 748] width 115 height 37
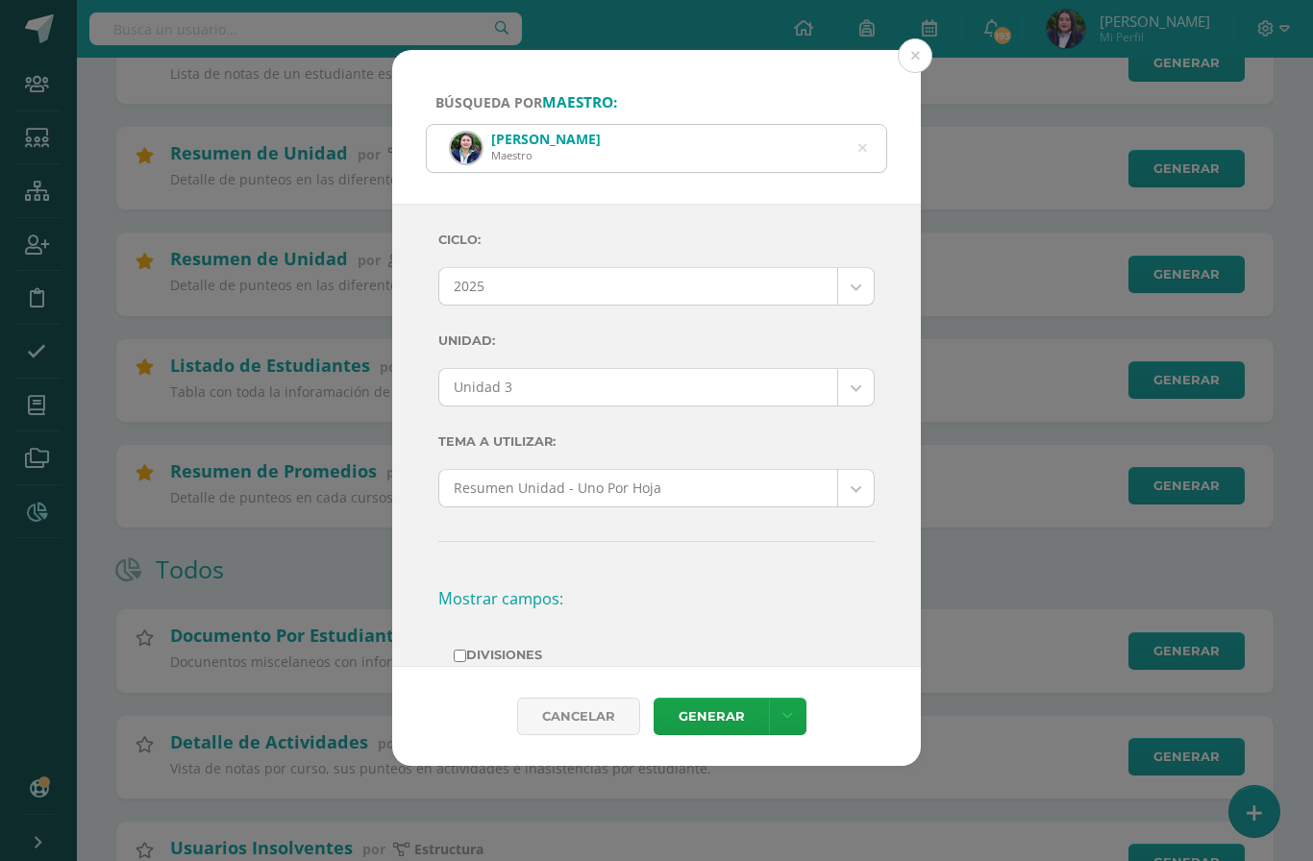
scroll to position [0, 0]
click at [866, 128] on icon at bounding box center [862, 148] width 40 height 40
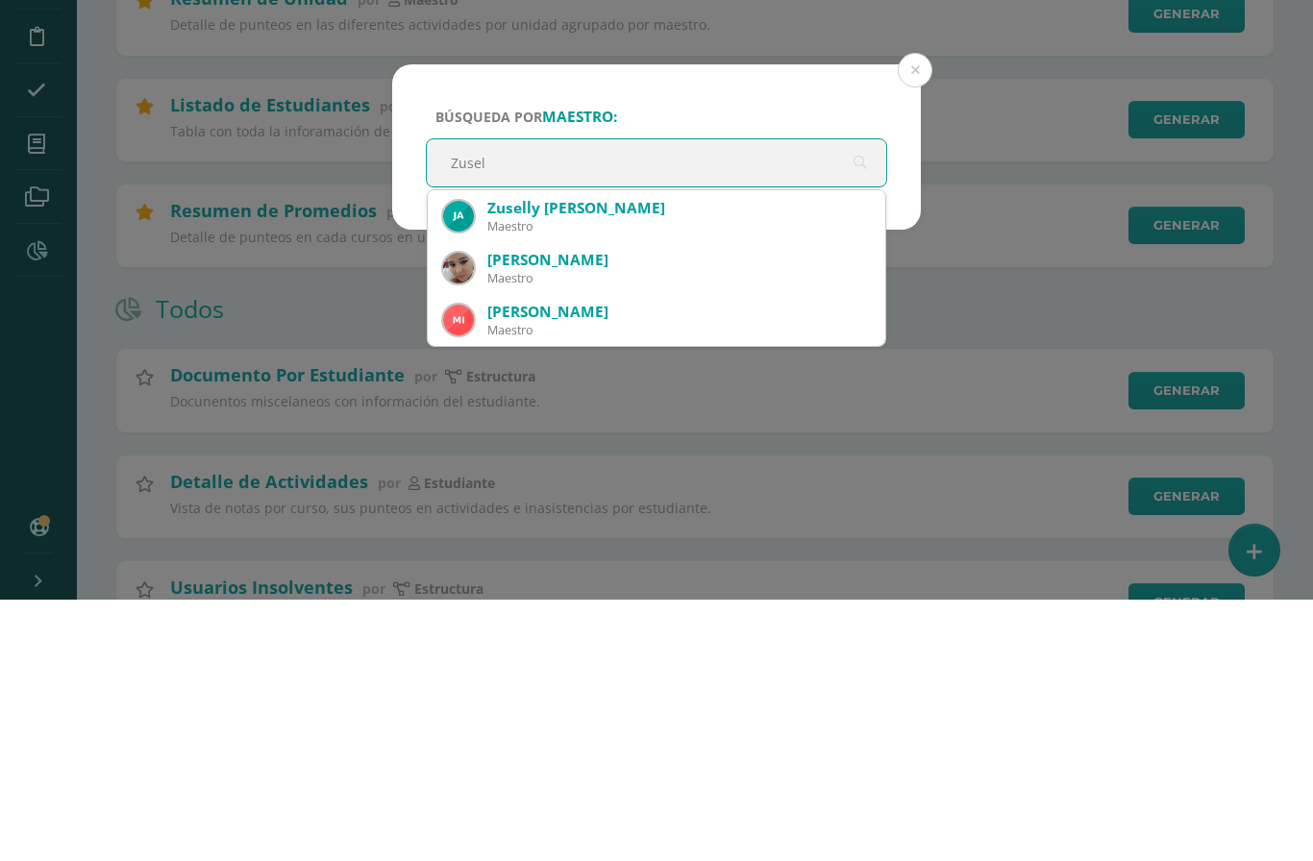
type input "[PERSON_NAME]"
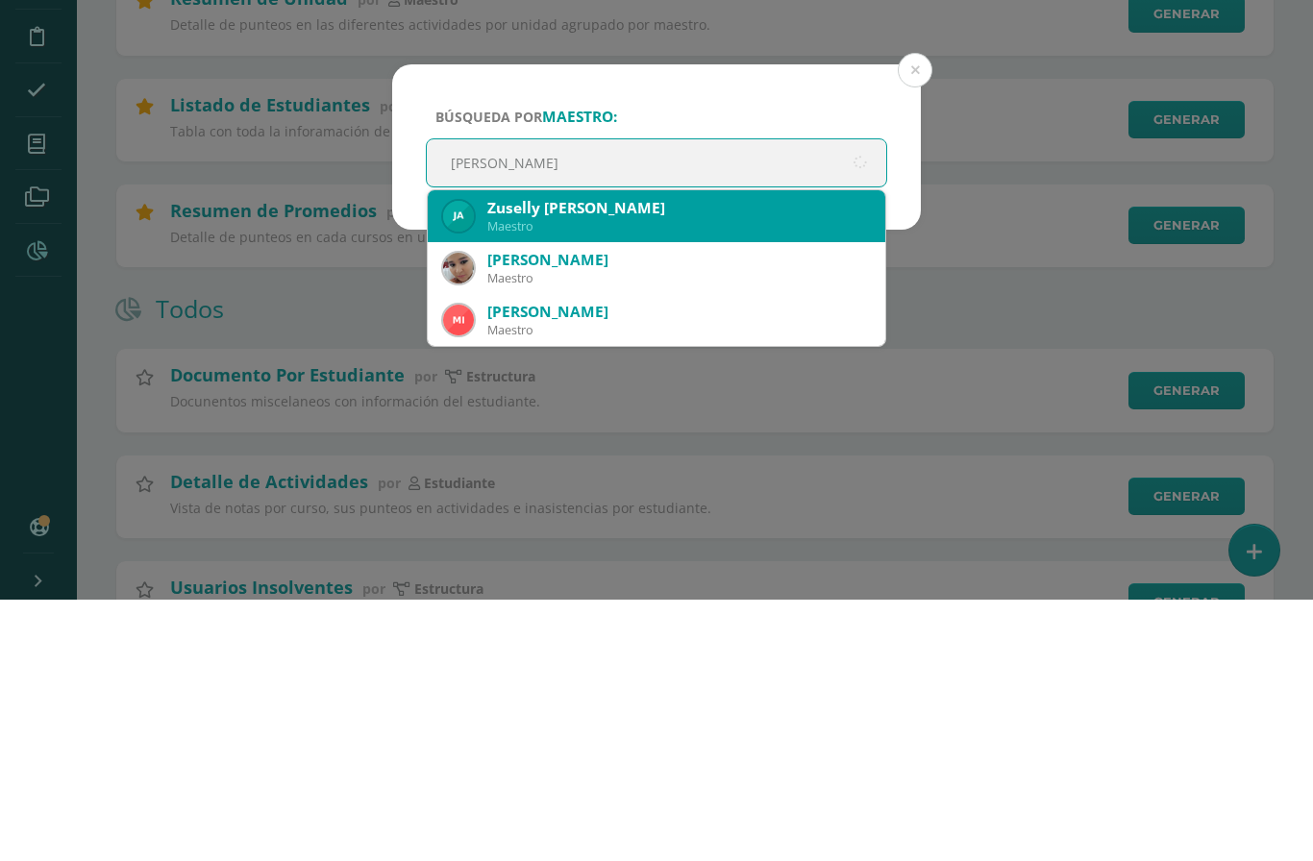
click at [560, 460] on div "Zuselly [PERSON_NAME]" at bounding box center [678, 470] width 383 height 20
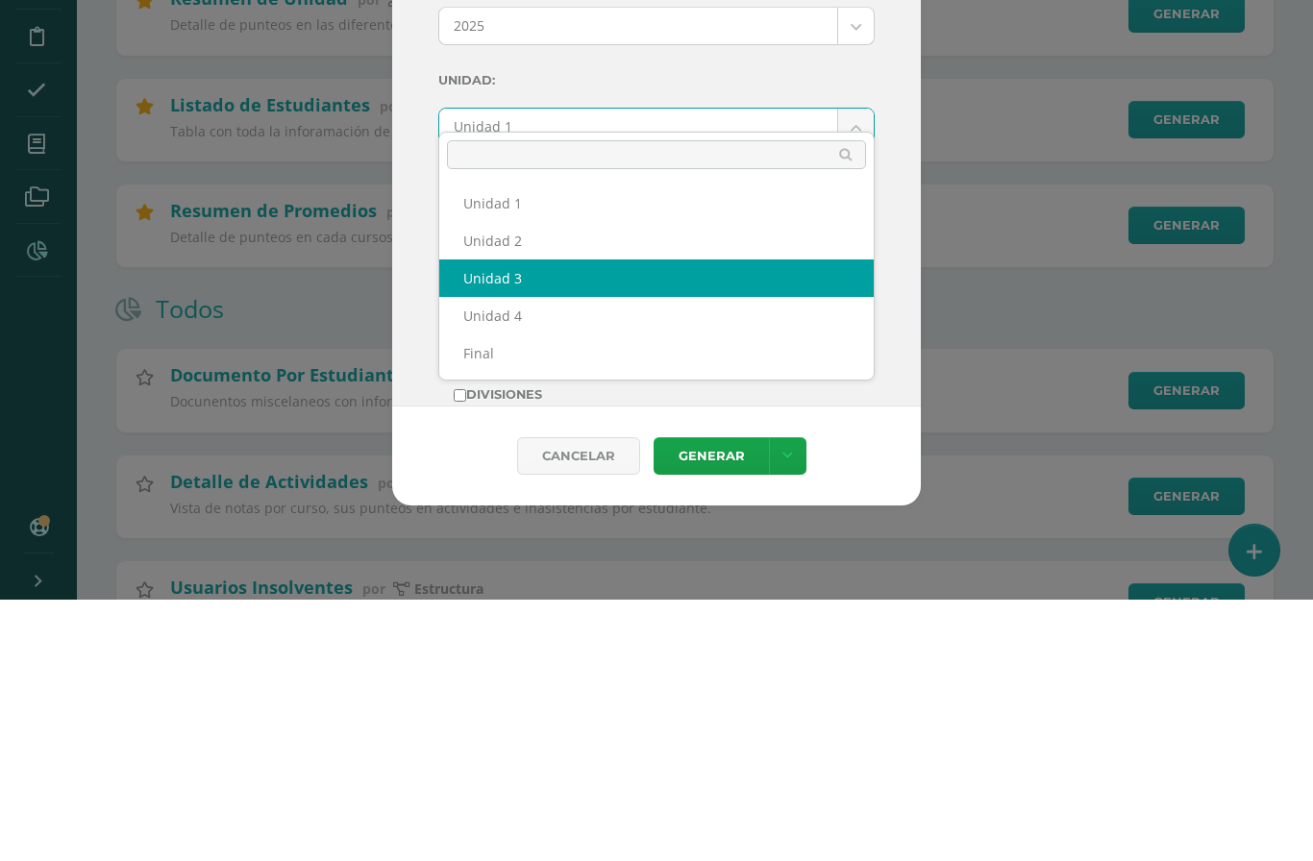
select select "Unidad 3"
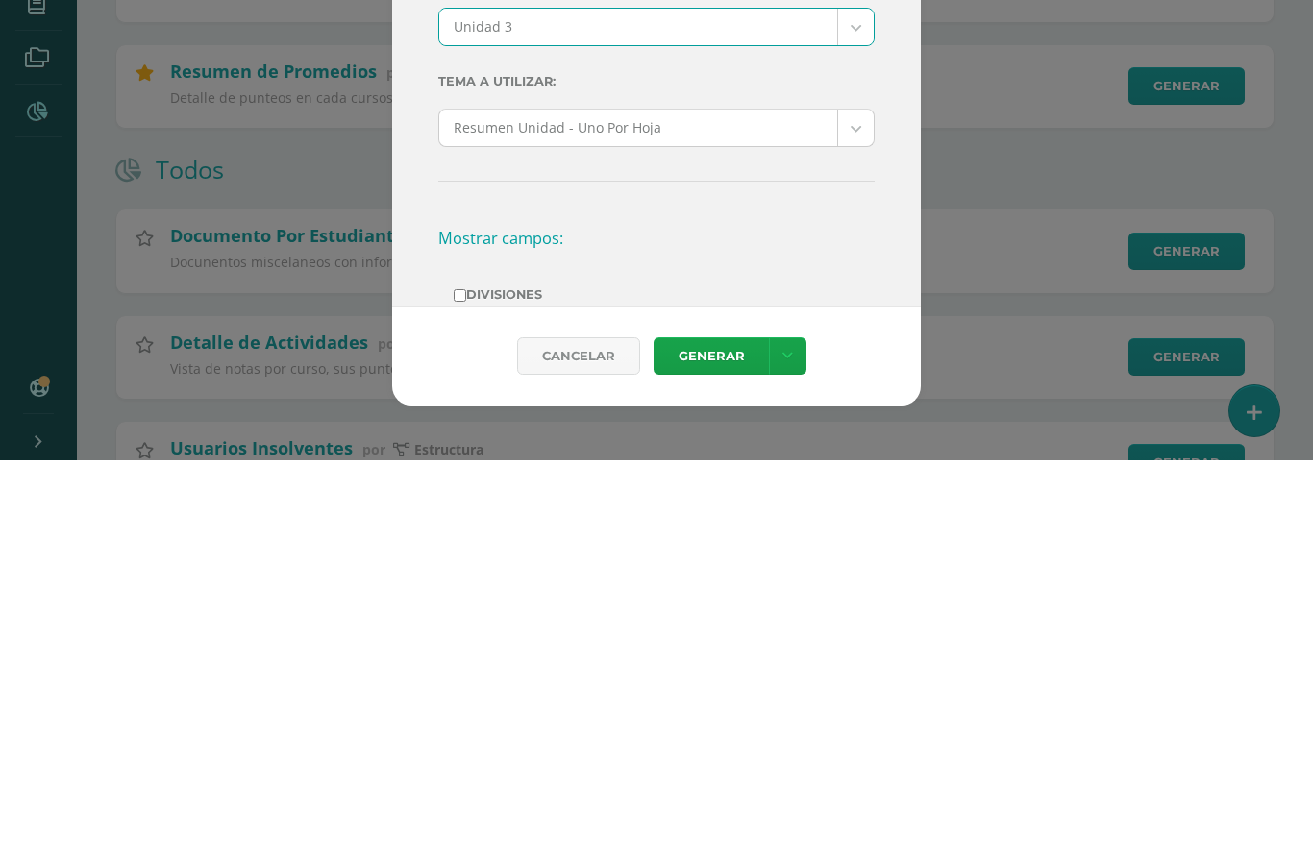
click at [720, 738] on link "Generar" at bounding box center [711, 756] width 115 height 37
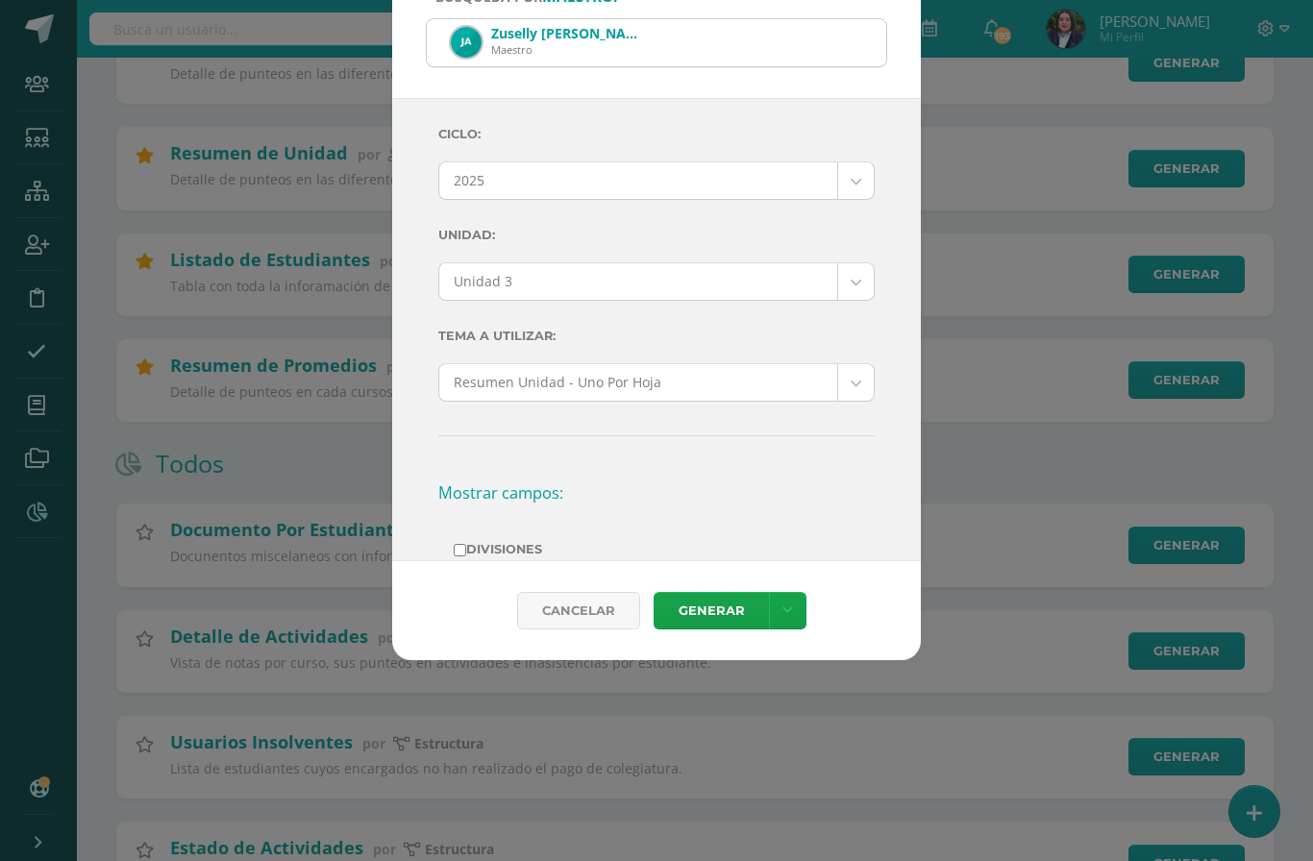
scroll to position [723, 0]
